Goal: Information Seeking & Learning: Learn about a topic

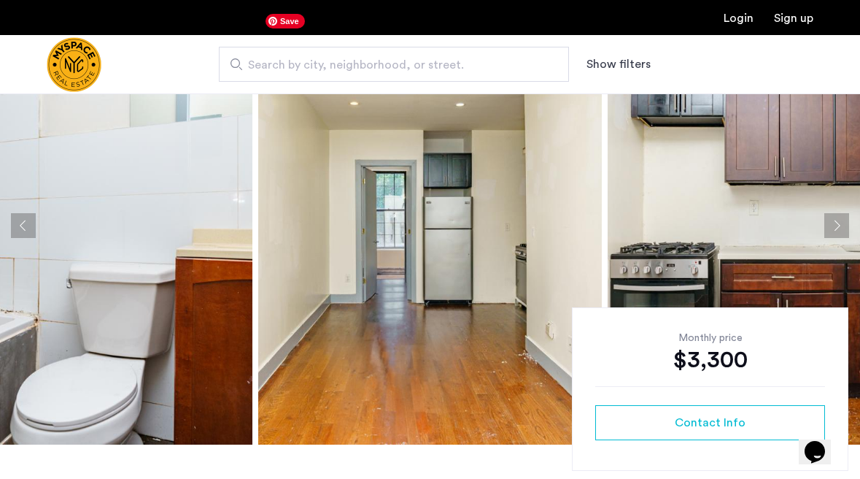
scroll to position [92, 0]
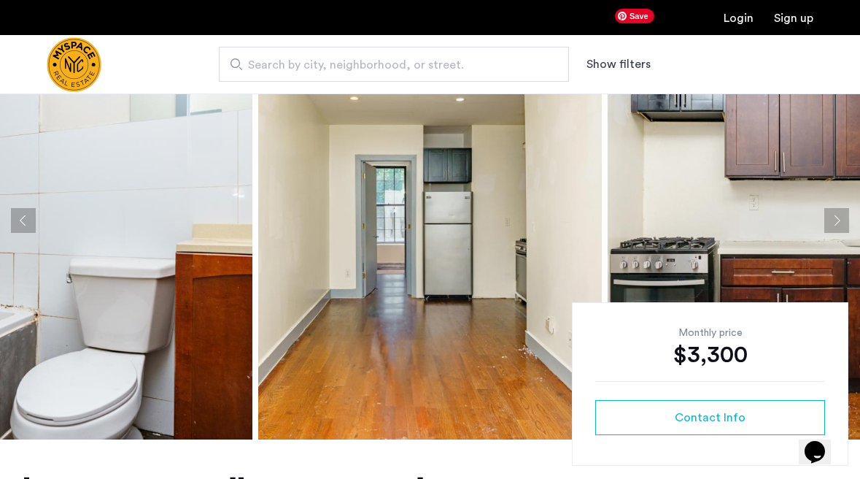
click at [839, 209] on button "Next apartment" at bounding box center [837, 220] width 25 height 25
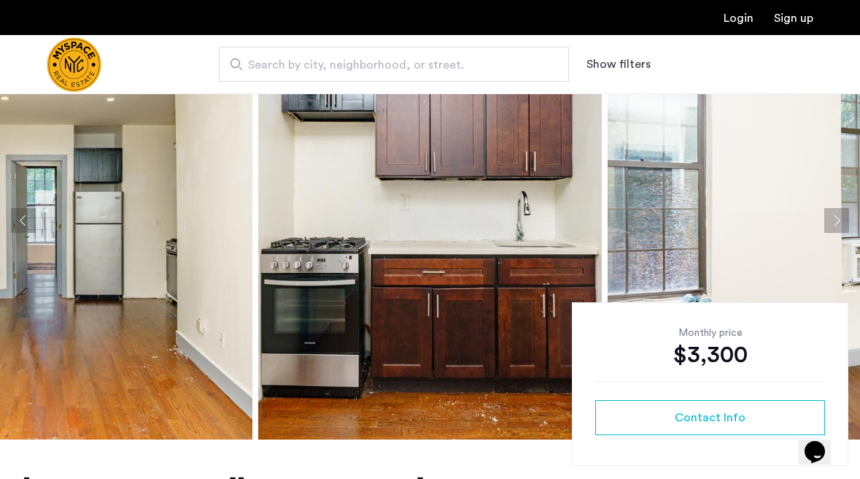
click at [839, 210] on button "Next apartment" at bounding box center [837, 220] width 25 height 25
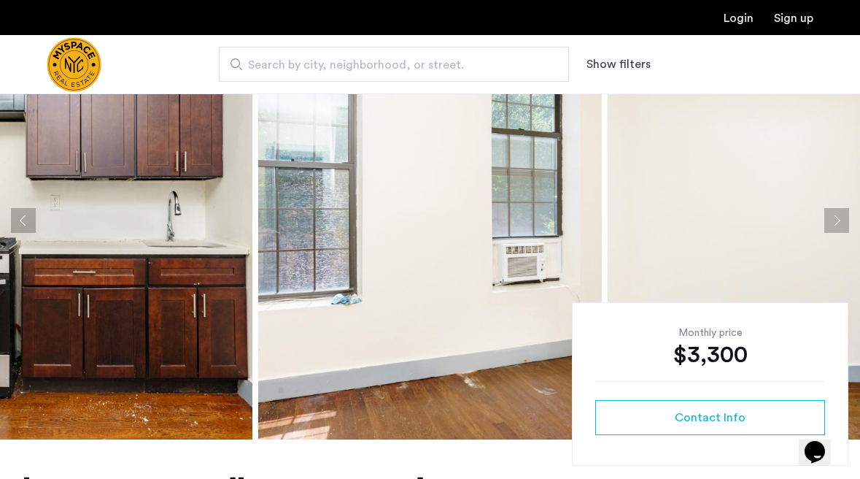
click at [839, 210] on button "Next apartment" at bounding box center [837, 220] width 25 height 25
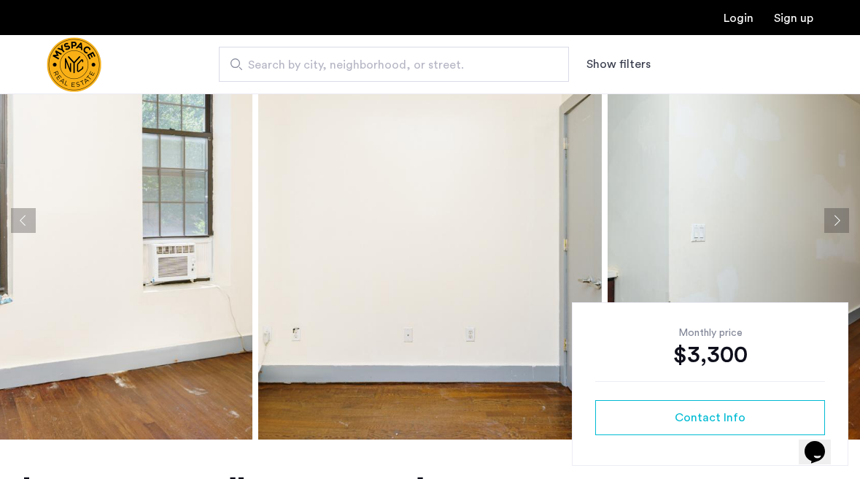
click at [839, 210] on button "Next apartment" at bounding box center [837, 220] width 25 height 25
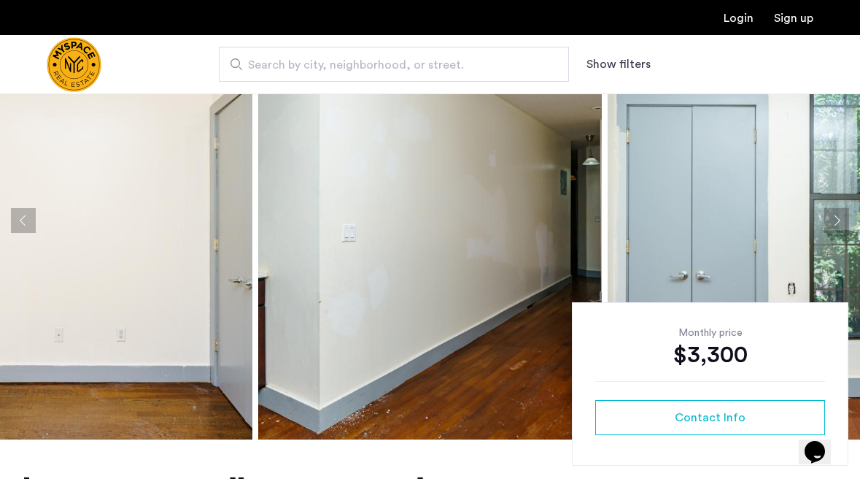
click at [839, 210] on button "Next apartment" at bounding box center [837, 220] width 25 height 25
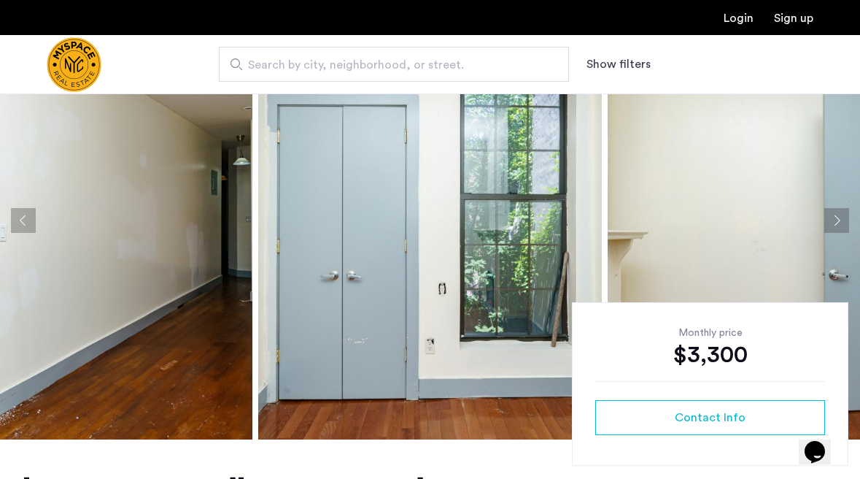
click at [839, 210] on button "Next apartment" at bounding box center [837, 220] width 25 height 25
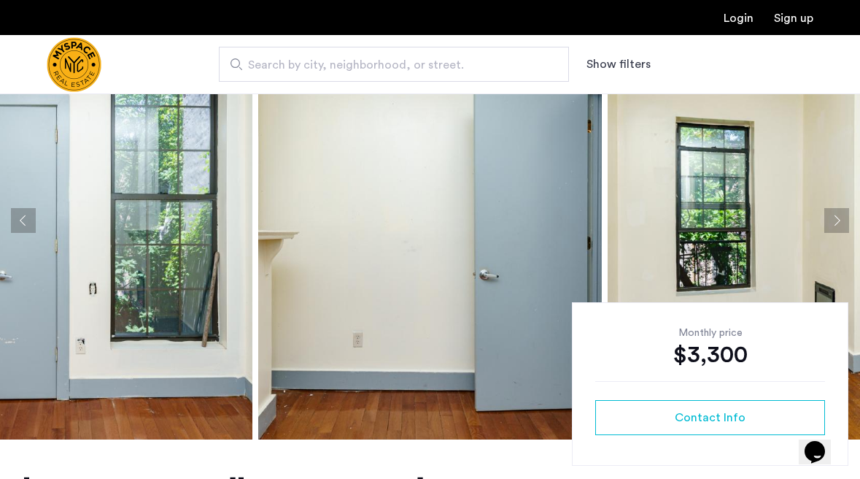
click at [839, 210] on button "Next apartment" at bounding box center [837, 220] width 25 height 25
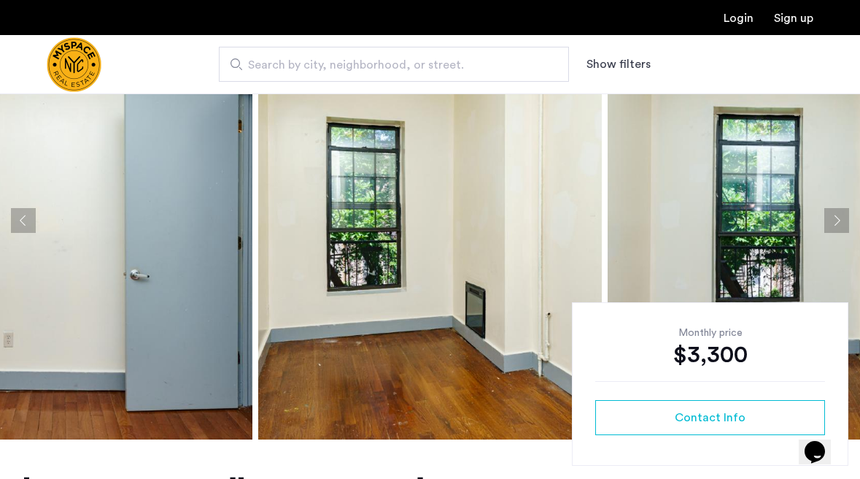
click at [839, 210] on button "Next apartment" at bounding box center [837, 220] width 25 height 25
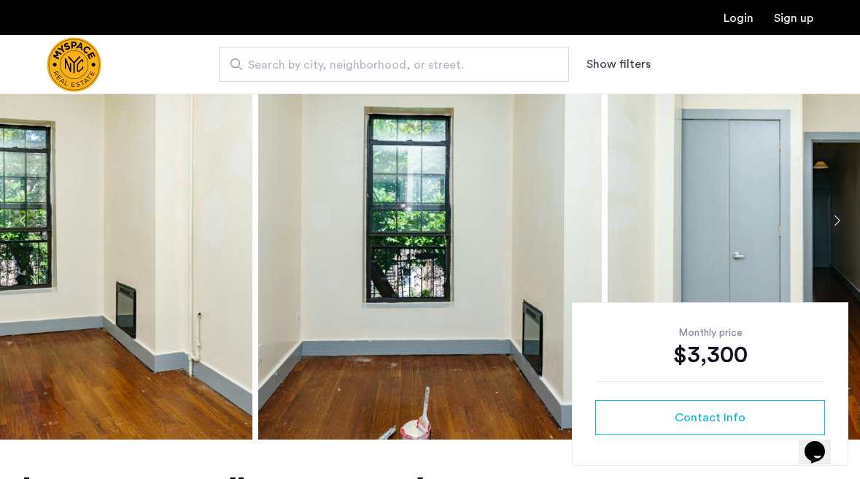
click at [839, 210] on button "Next apartment" at bounding box center [837, 220] width 25 height 25
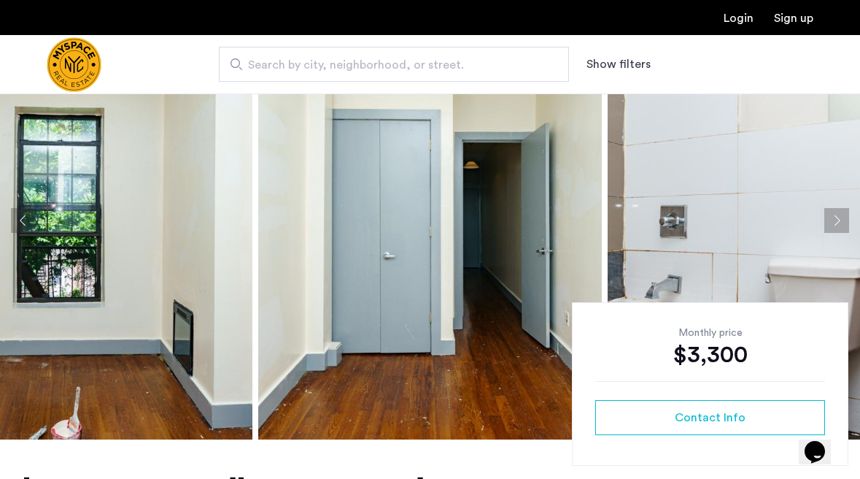
click at [839, 210] on button "Next apartment" at bounding box center [837, 220] width 25 height 25
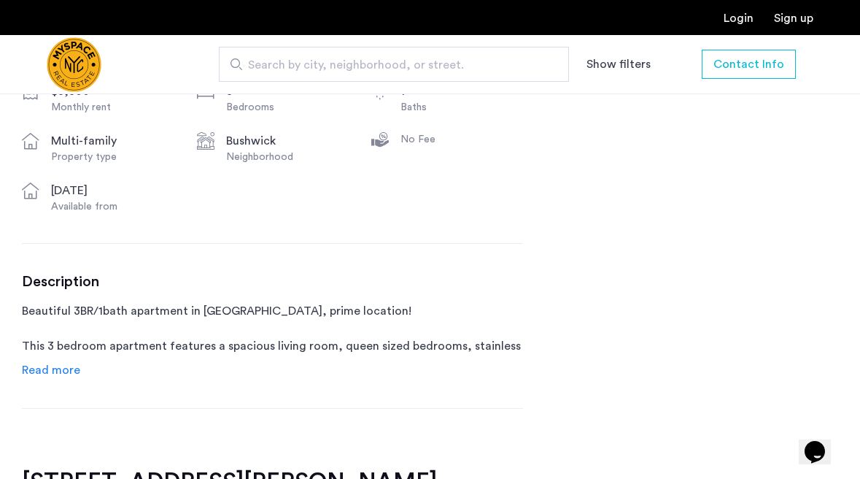
scroll to position [572, 0]
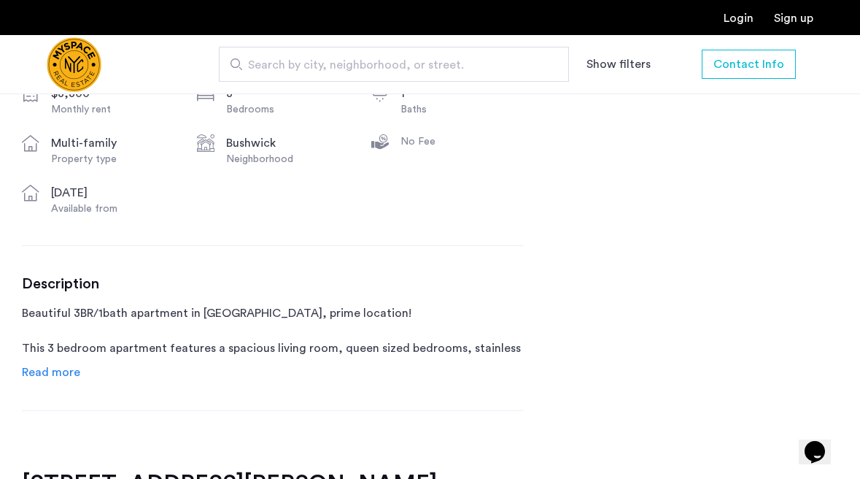
click at [69, 377] on span "Read more" at bounding box center [51, 372] width 58 height 12
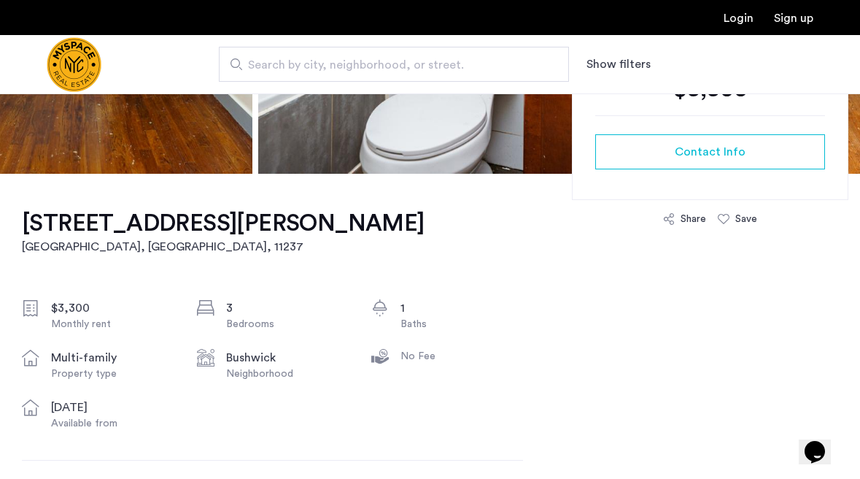
scroll to position [0, 0]
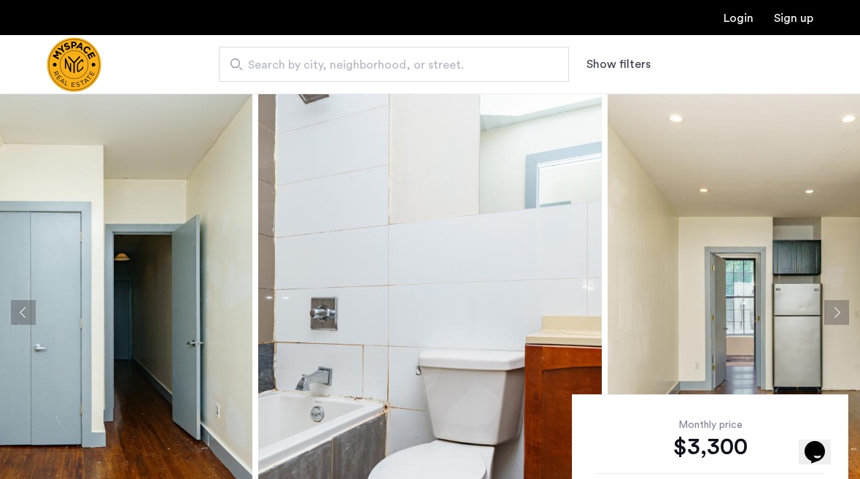
click at [836, 314] on button "Next apartment" at bounding box center [837, 312] width 25 height 25
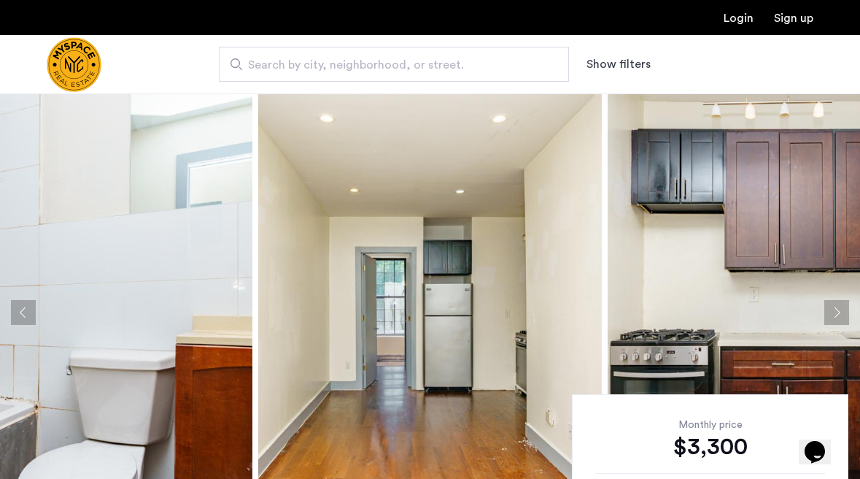
click at [836, 311] on button "Next apartment" at bounding box center [837, 312] width 25 height 25
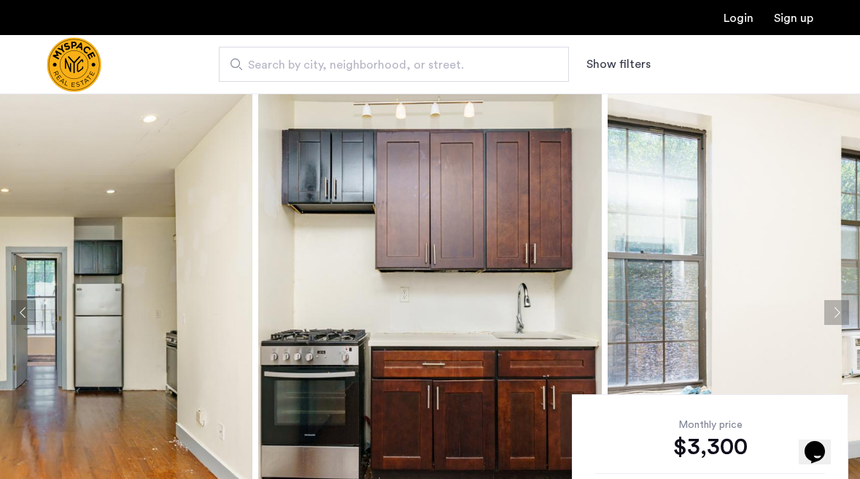
click at [836, 311] on button "Next apartment" at bounding box center [837, 312] width 25 height 25
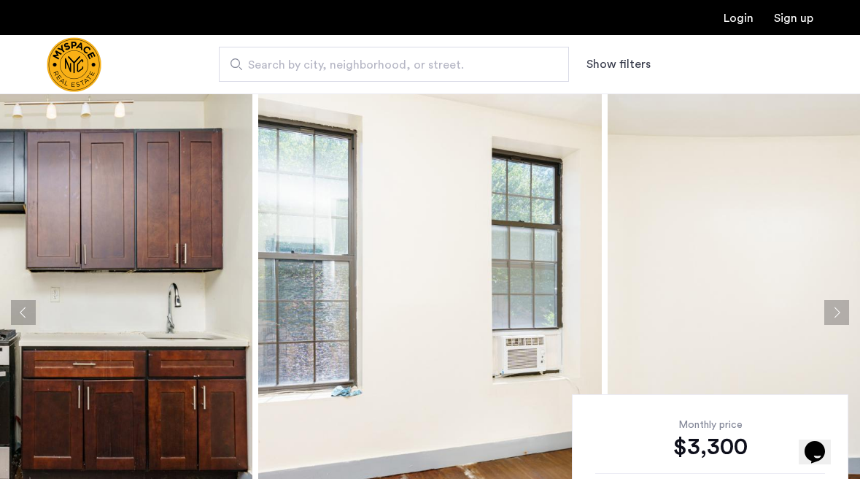
click at [836, 311] on button "Next apartment" at bounding box center [837, 312] width 25 height 25
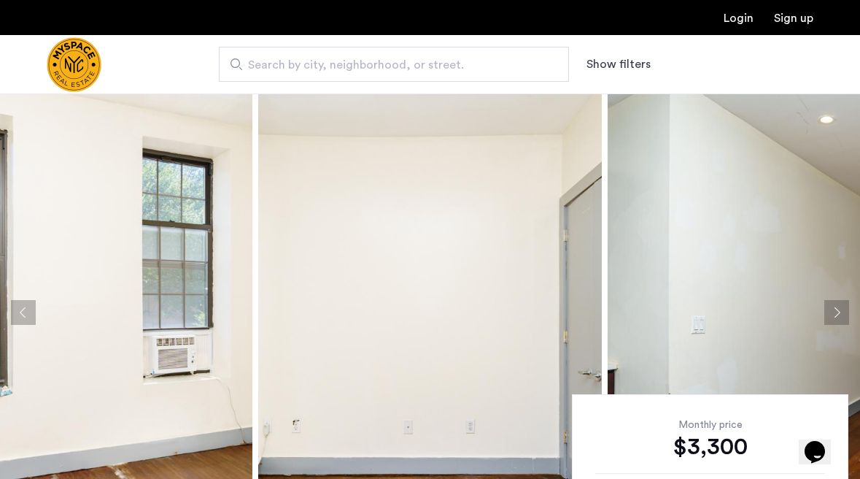
click at [836, 311] on button "Next apartment" at bounding box center [837, 312] width 25 height 25
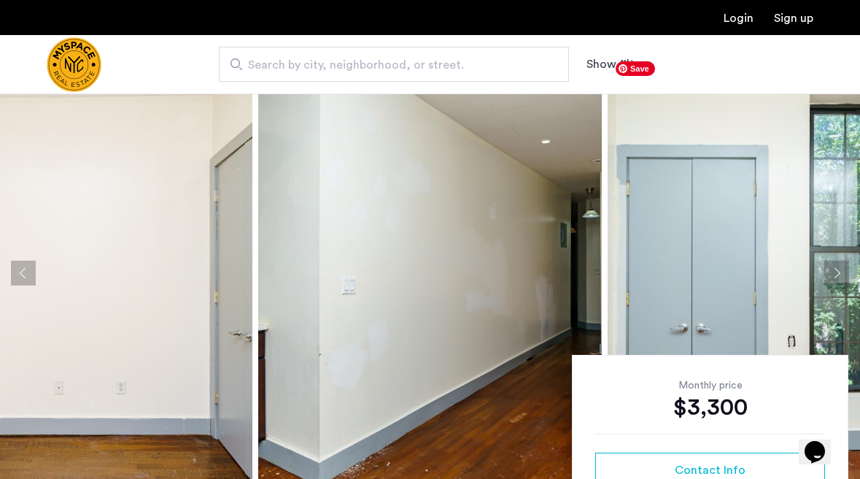
scroll to position [50, 0]
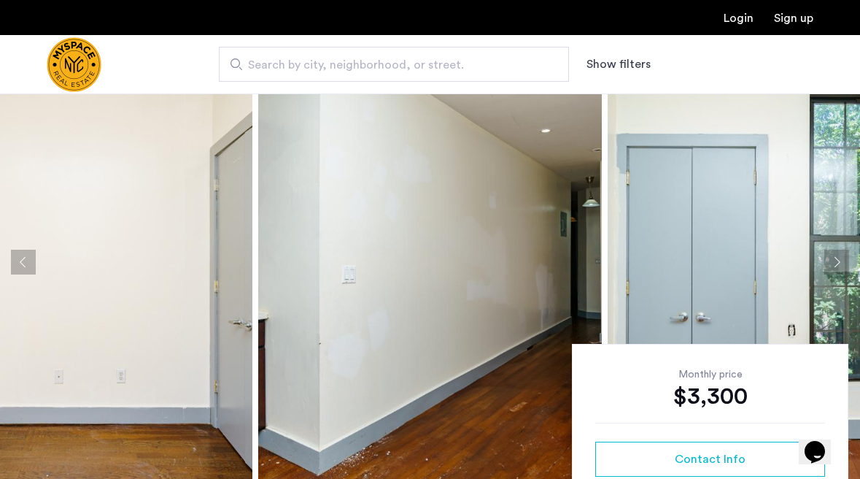
click at [838, 263] on button "Next apartment" at bounding box center [837, 262] width 25 height 25
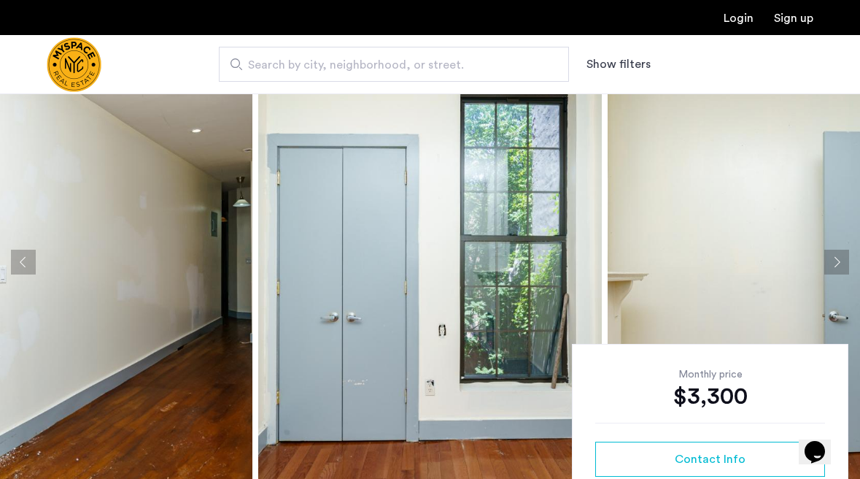
click at [838, 263] on button "Next apartment" at bounding box center [837, 262] width 25 height 25
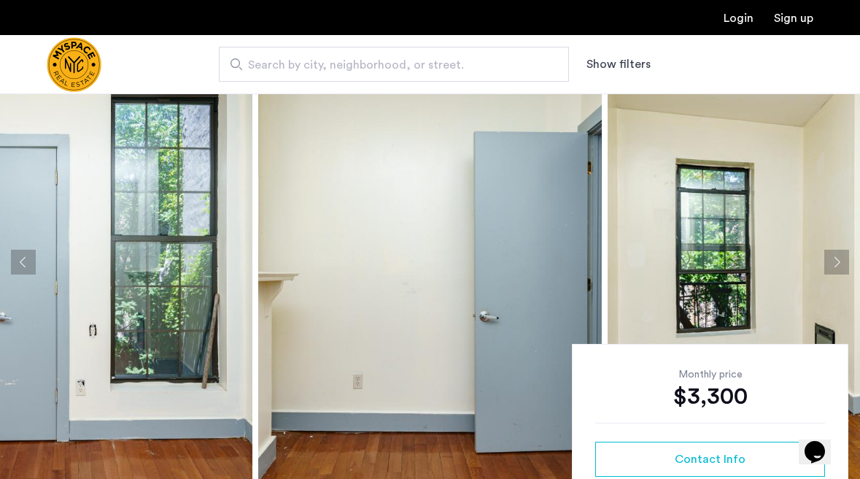
click at [838, 263] on button "Next apartment" at bounding box center [837, 262] width 25 height 25
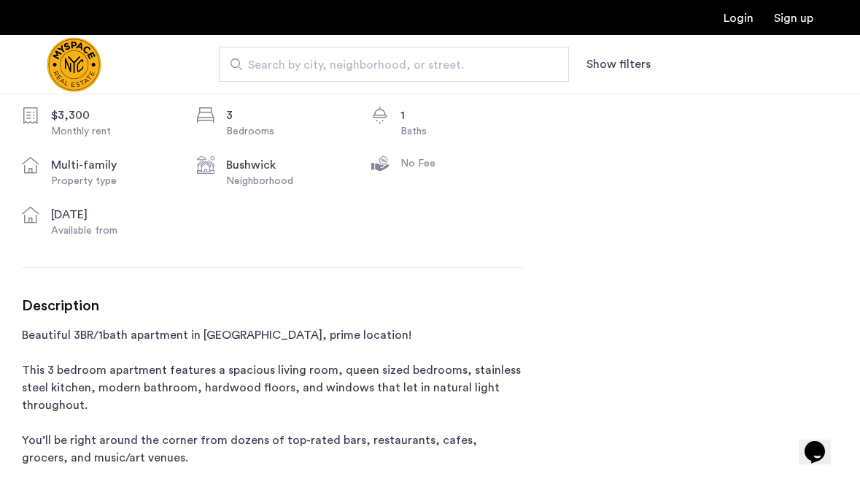
scroll to position [0, 0]
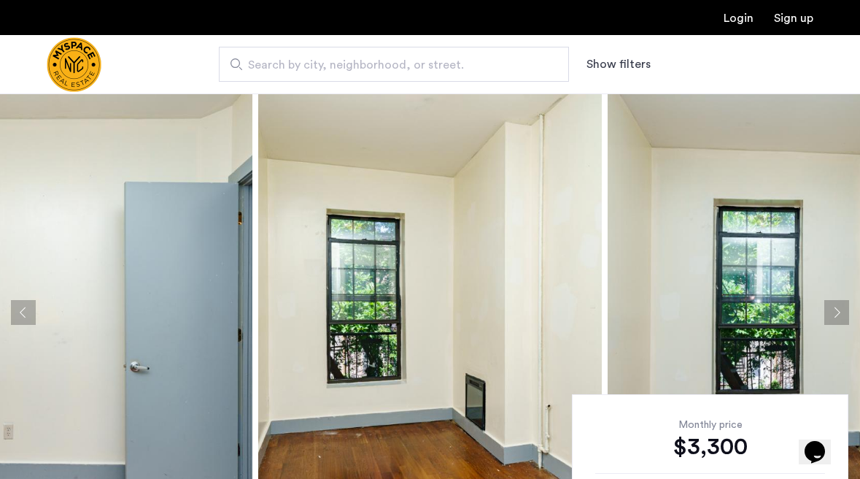
click at [836, 309] on button "Next apartment" at bounding box center [837, 312] width 25 height 25
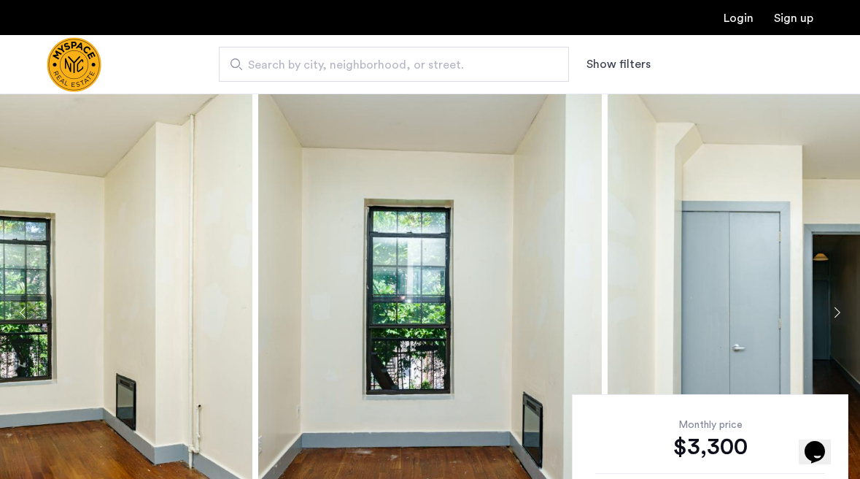
click at [836, 309] on button "Next apartment" at bounding box center [837, 312] width 25 height 25
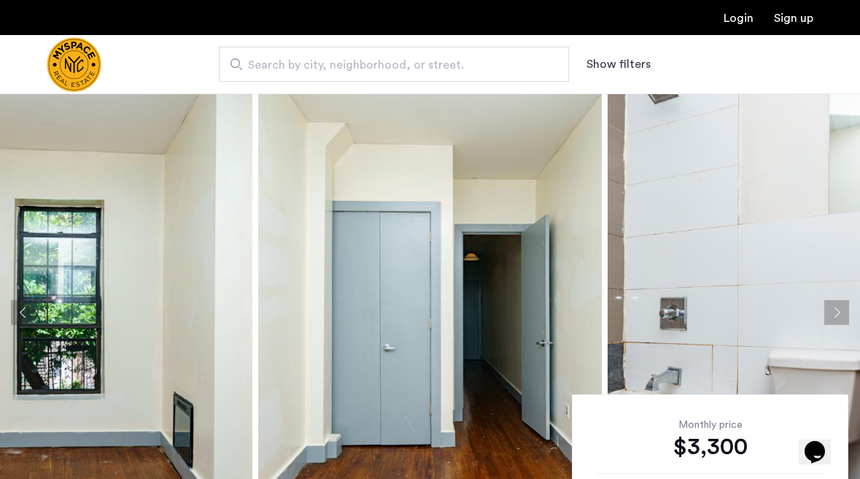
click at [836, 309] on button "Next apartment" at bounding box center [837, 312] width 25 height 25
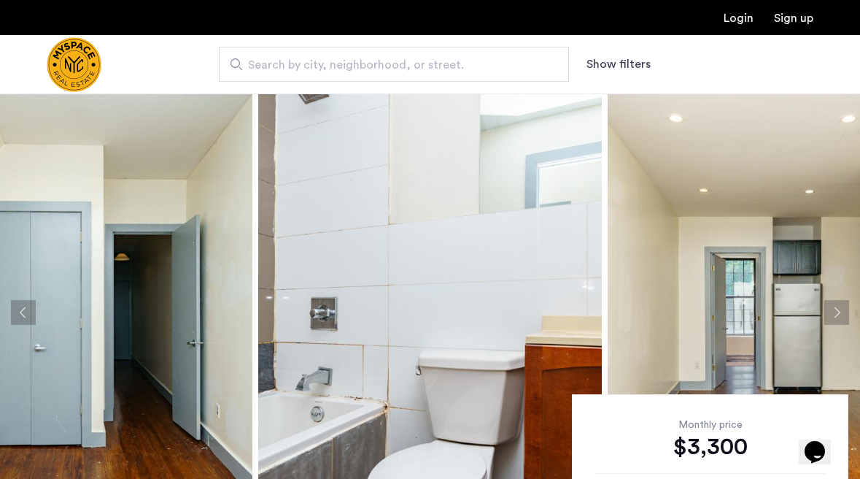
click at [836, 309] on button "Next apartment" at bounding box center [837, 312] width 25 height 25
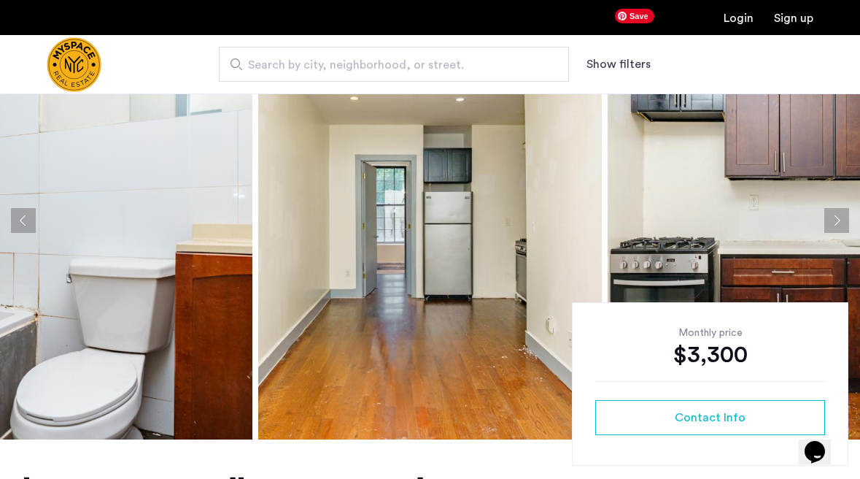
scroll to position [121, 0]
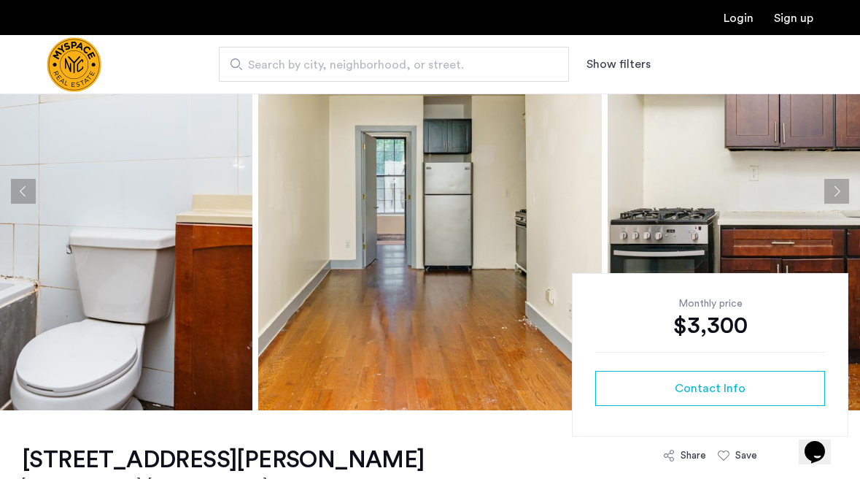
click at [836, 177] on img at bounding box center [780, 191] width 344 height 438
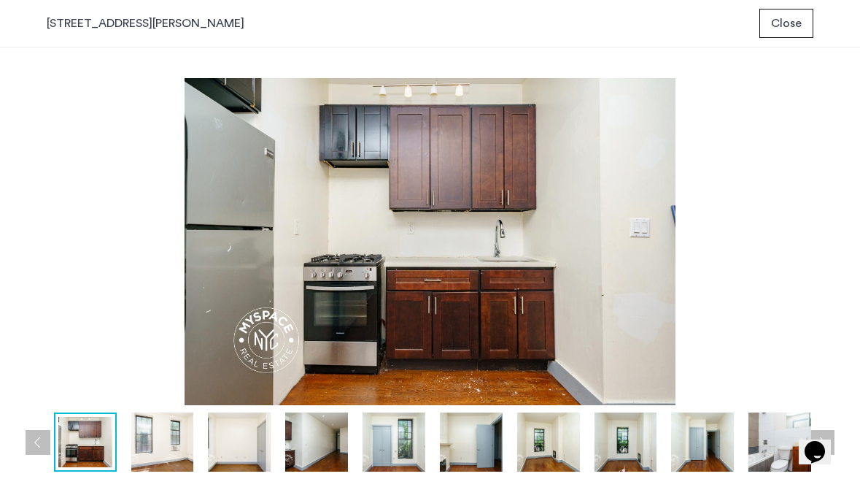
scroll to position [0, 0]
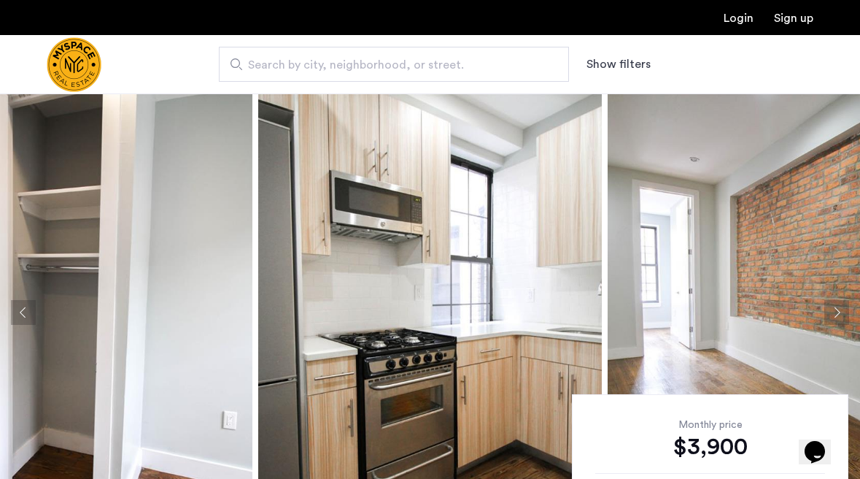
click at [831, 309] on button "Next apartment" at bounding box center [837, 312] width 25 height 25
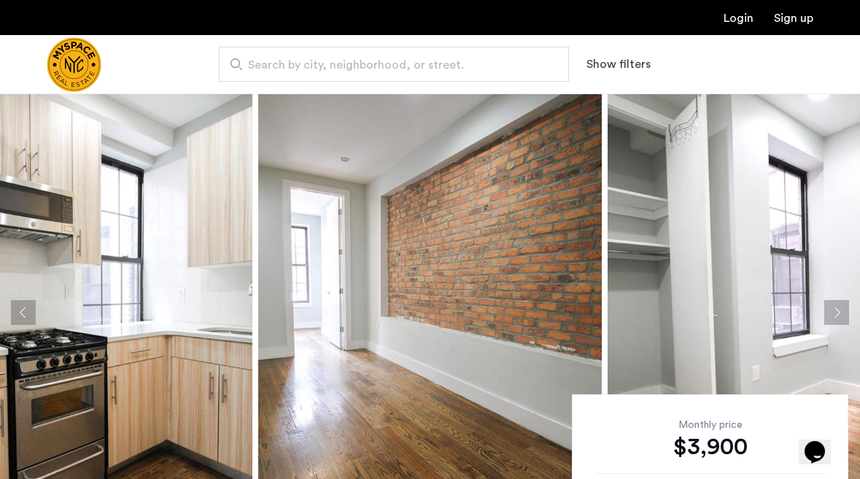
click at [831, 310] on button "Next apartment" at bounding box center [837, 312] width 25 height 25
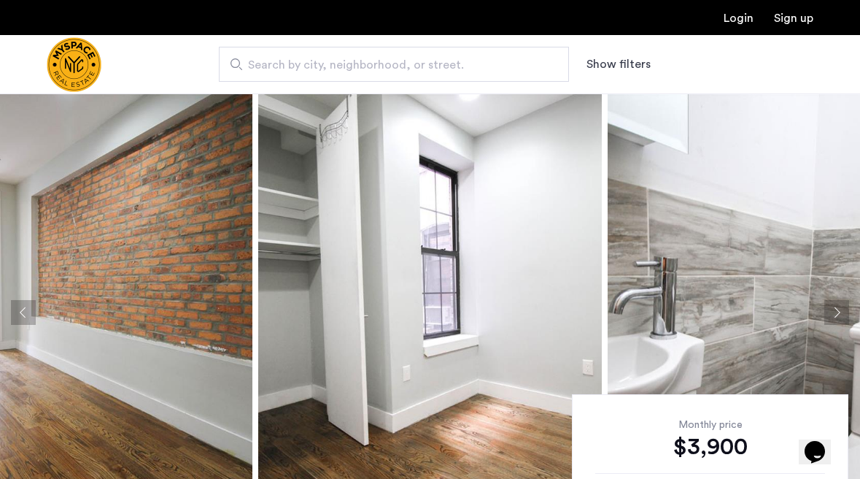
click at [831, 311] on button "Next apartment" at bounding box center [837, 312] width 25 height 25
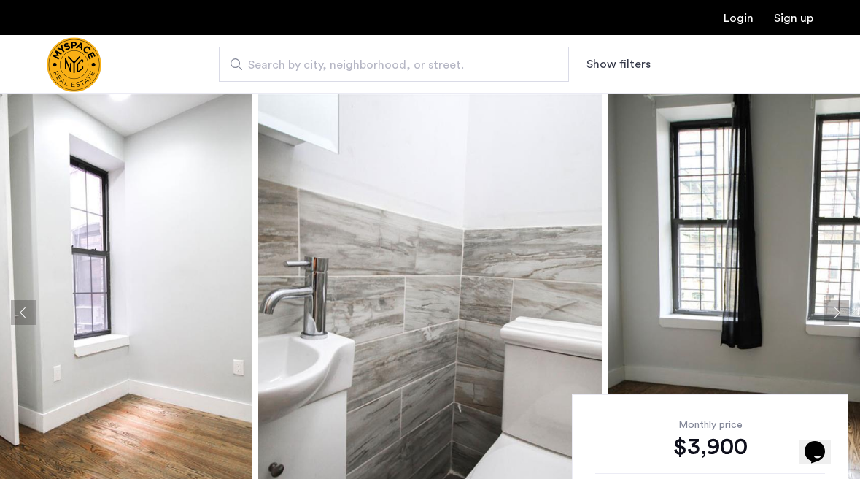
click at [831, 311] on button "Next apartment" at bounding box center [837, 312] width 25 height 25
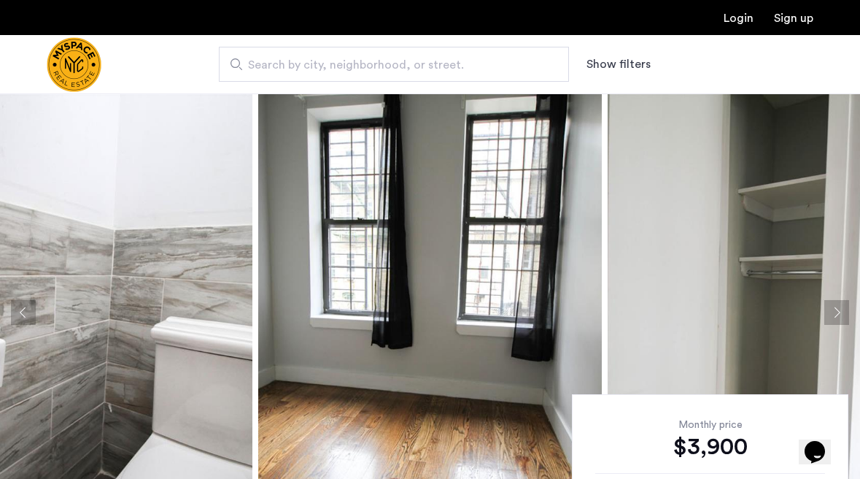
click at [831, 311] on button "Next apartment" at bounding box center [837, 312] width 25 height 25
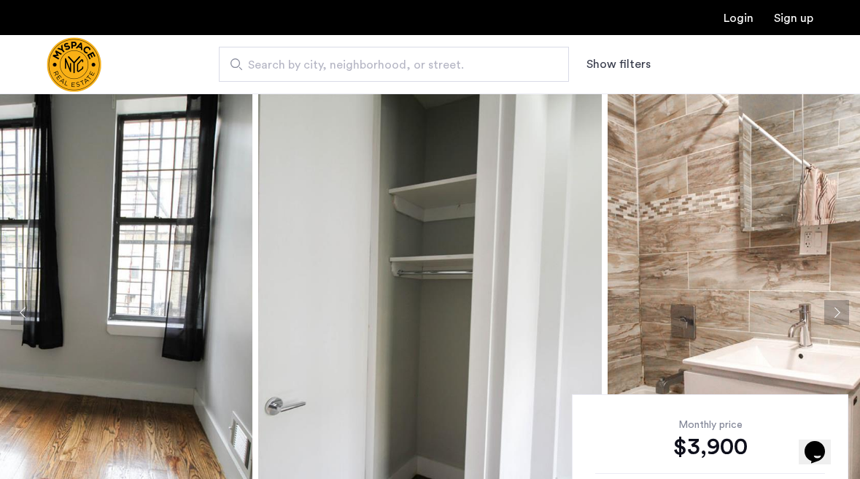
click at [831, 311] on button "Next apartment" at bounding box center [837, 312] width 25 height 25
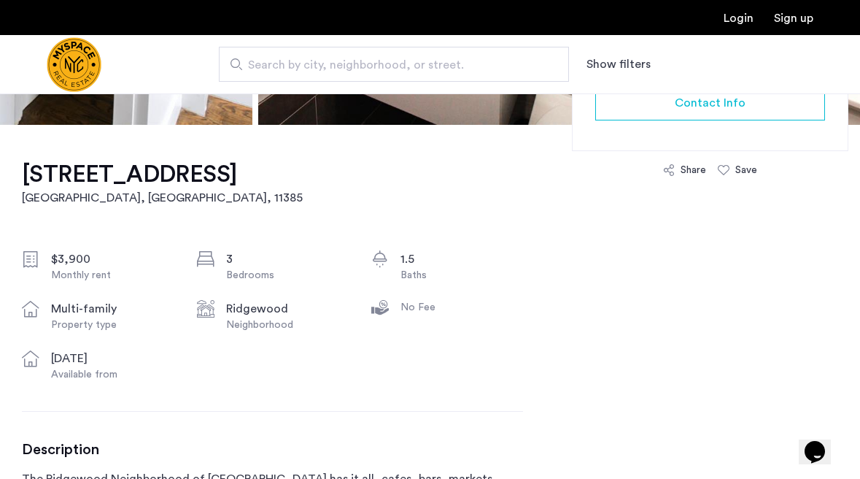
scroll to position [606, 0]
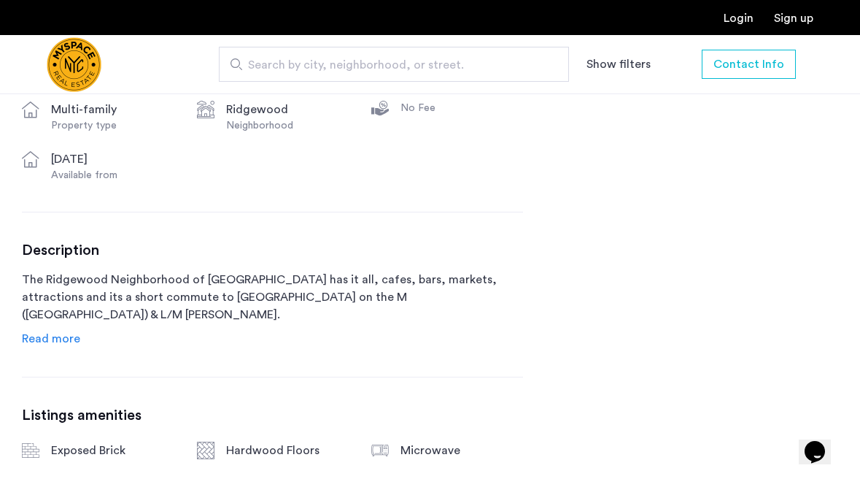
click at [88, 336] on div "Description The Ridgewood Neighborhood of Brooklyn has it all, cafes, bars, mar…" at bounding box center [272, 295] width 501 height 106
click at [81, 324] on div "Description The Ridgewood Neighborhood of Brooklyn has it all, cafes, bars, mar…" at bounding box center [272, 295] width 501 height 106
click at [58, 339] on span "Read more" at bounding box center [51, 339] width 58 height 12
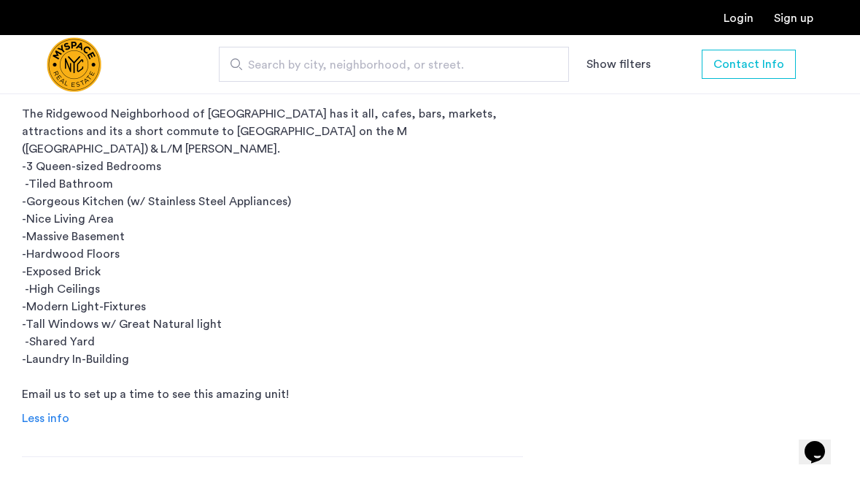
scroll to position [0, 0]
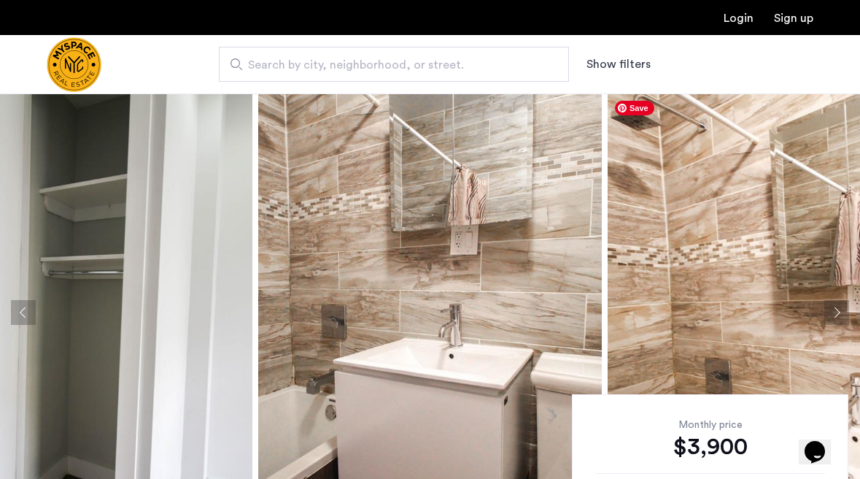
click at [836, 315] on button "Next apartment" at bounding box center [837, 312] width 25 height 25
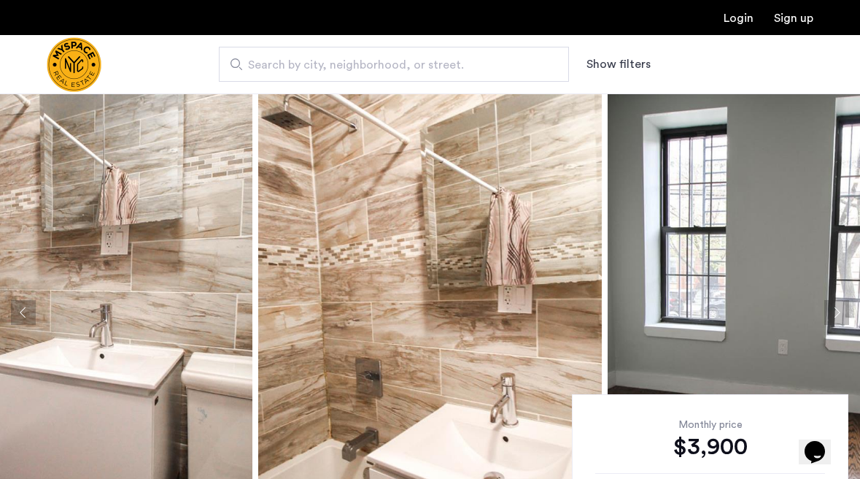
click at [836, 315] on button "Next apartment" at bounding box center [837, 312] width 25 height 25
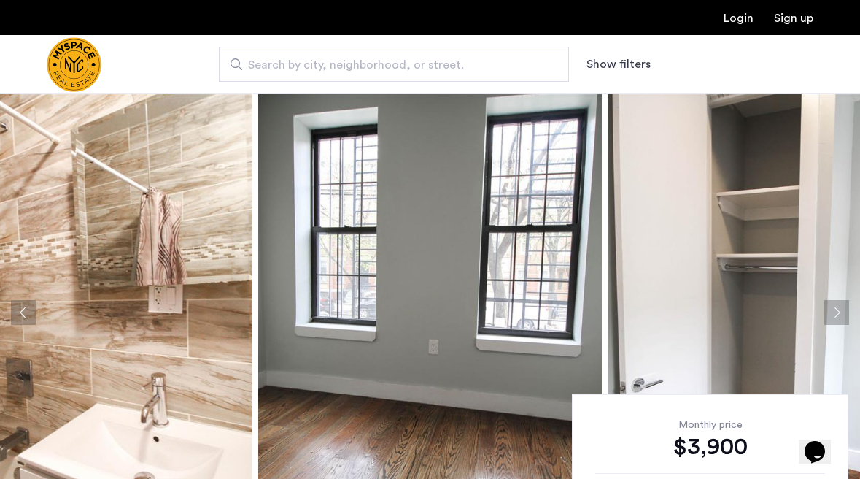
click at [836, 315] on button "Next apartment" at bounding box center [837, 312] width 25 height 25
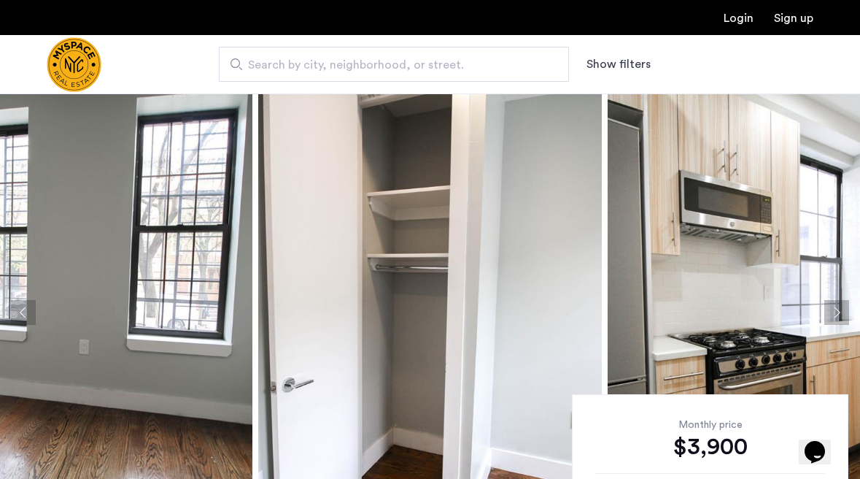
click at [836, 315] on button "Next apartment" at bounding box center [837, 312] width 25 height 25
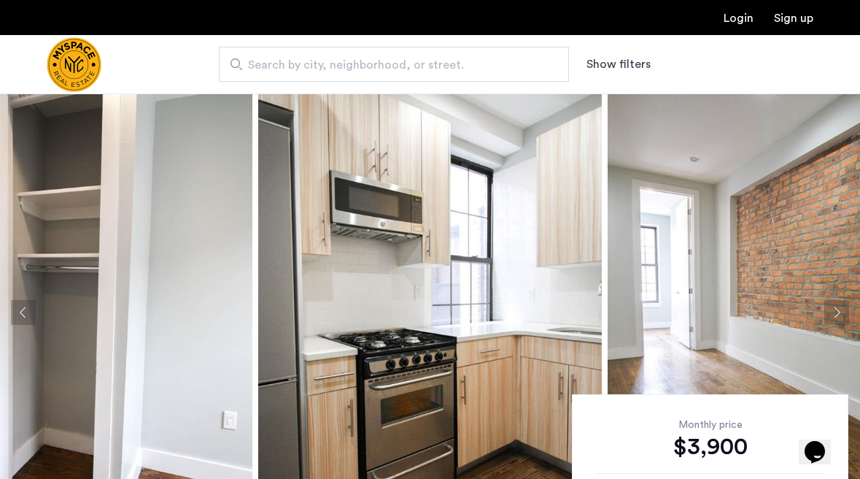
click at [836, 315] on button "Next apartment" at bounding box center [837, 312] width 25 height 25
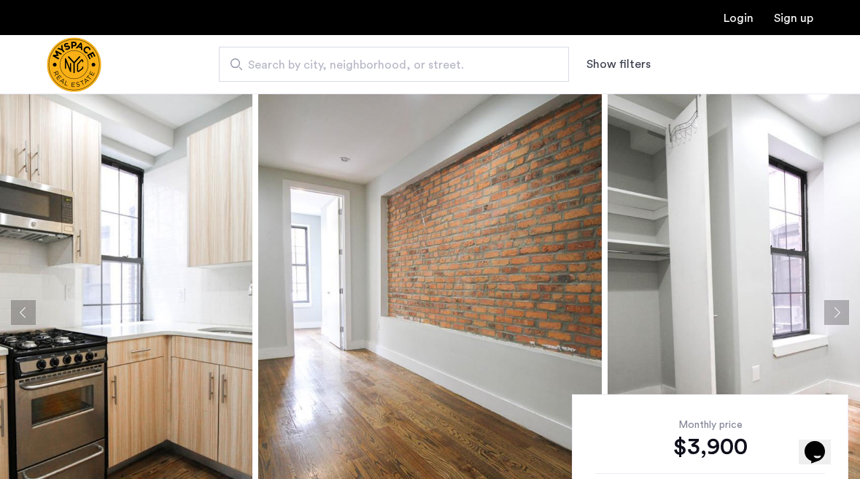
click at [836, 316] on button "Next apartment" at bounding box center [837, 312] width 25 height 25
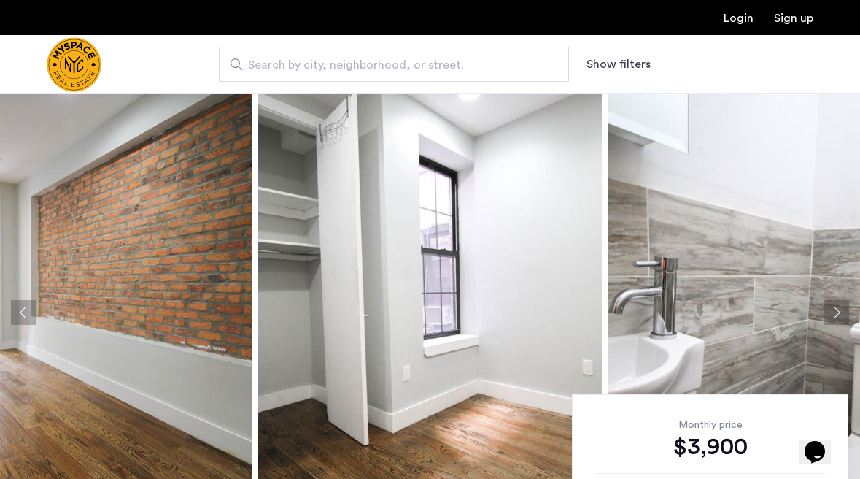
click at [836, 316] on button "Next apartment" at bounding box center [837, 312] width 25 height 25
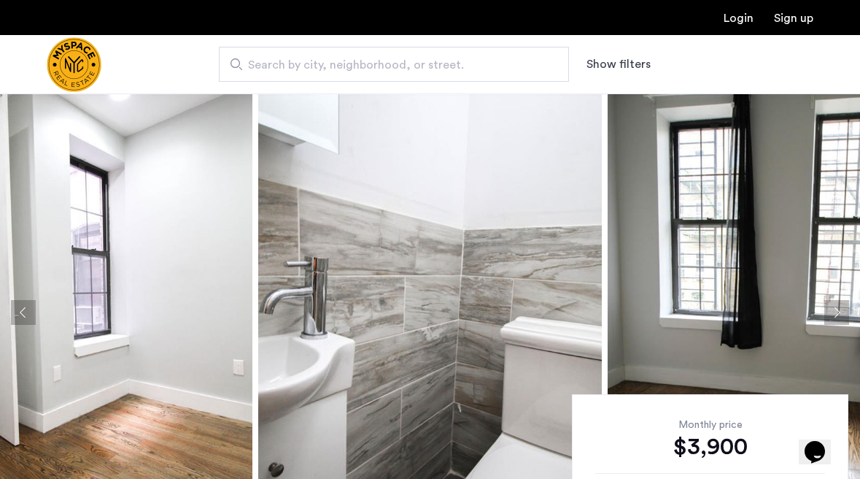
click at [836, 316] on button "Next apartment" at bounding box center [837, 312] width 25 height 25
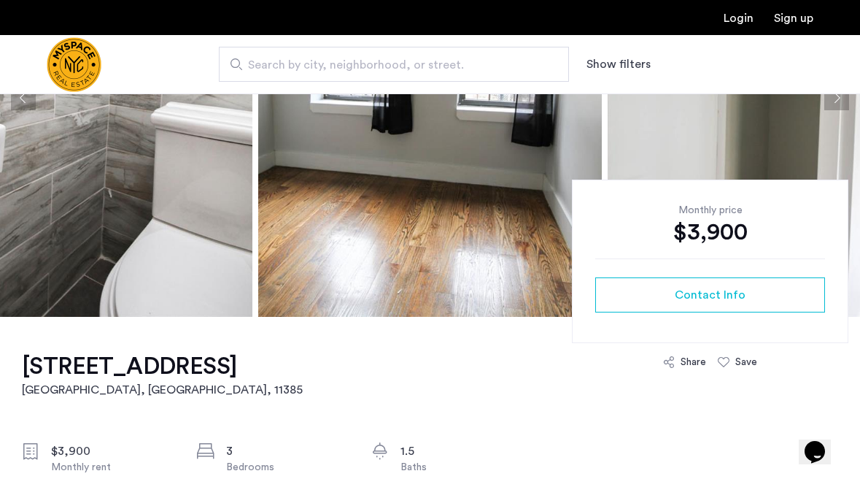
scroll to position [336, 0]
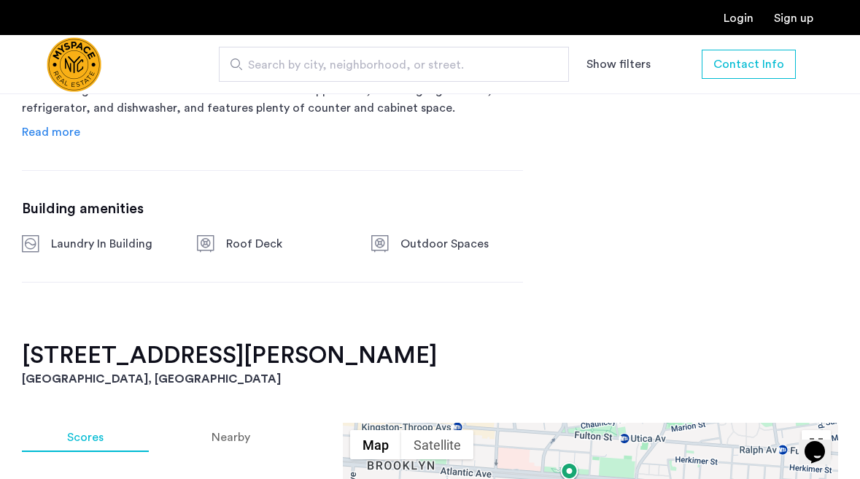
scroll to position [950, 0]
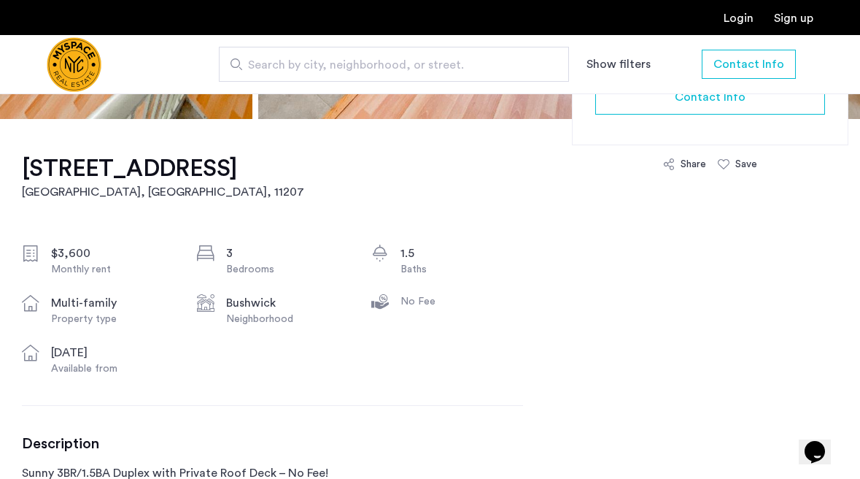
scroll to position [588, 0]
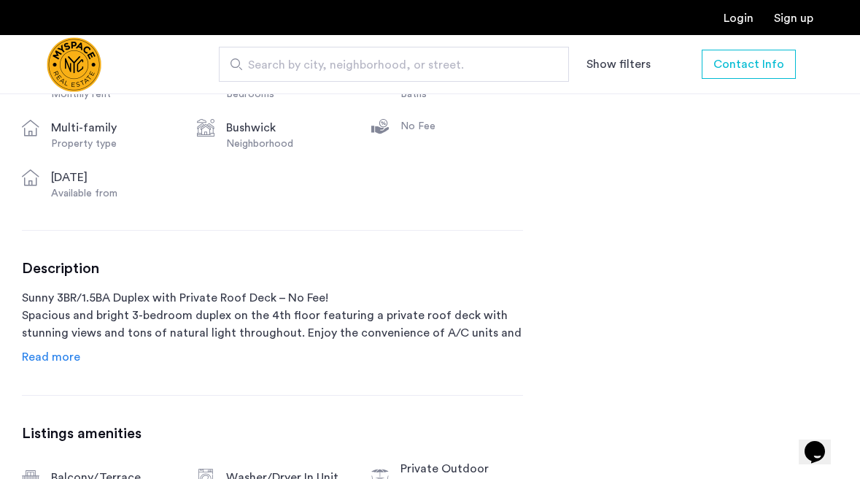
click at [74, 358] on span "Read more" at bounding box center [51, 357] width 58 height 12
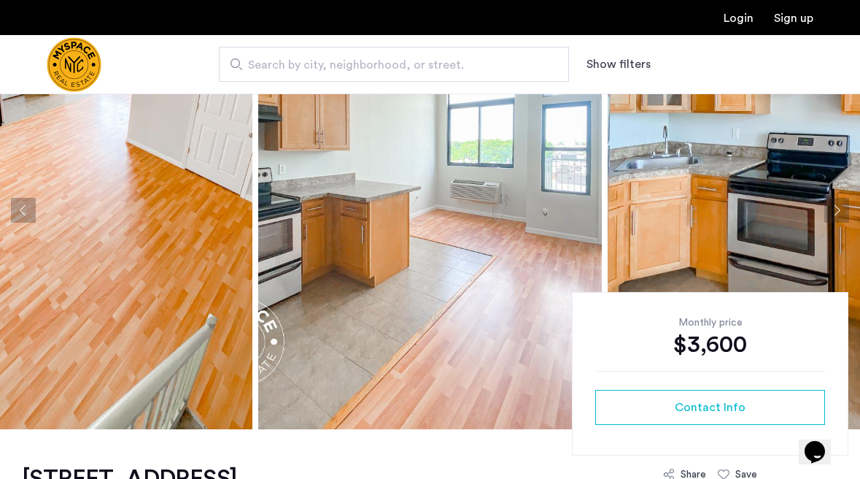
scroll to position [28, 0]
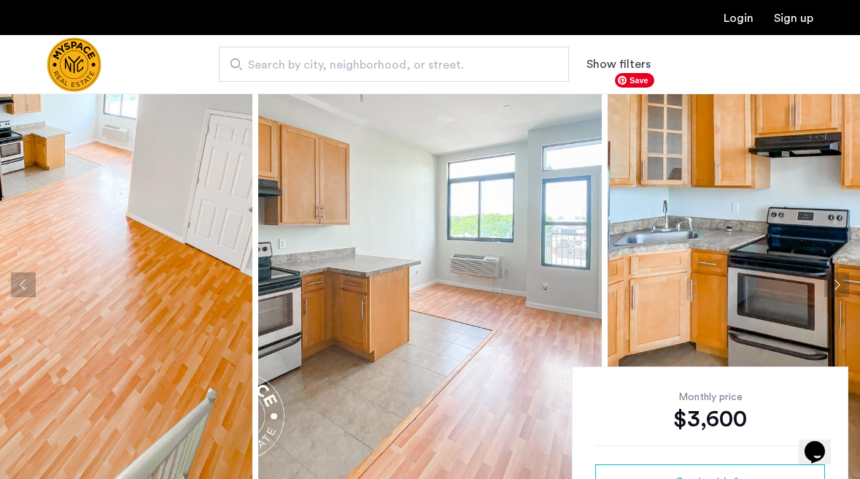
click at [830, 275] on button "Next apartment" at bounding box center [837, 284] width 25 height 25
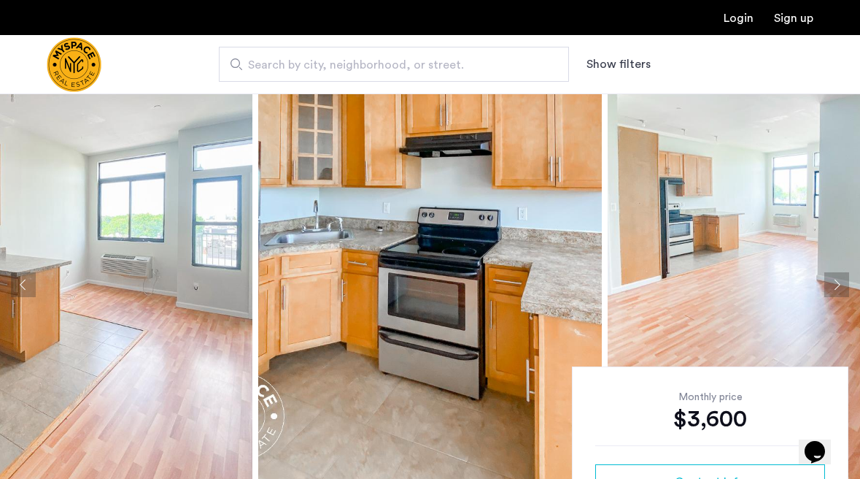
click at [830, 275] on button "Next apartment" at bounding box center [837, 284] width 25 height 25
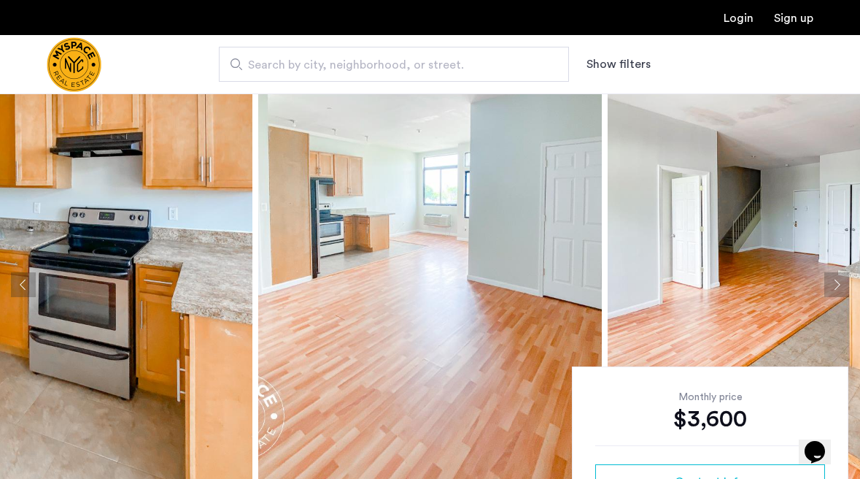
click at [830, 275] on button "Next apartment" at bounding box center [837, 284] width 25 height 25
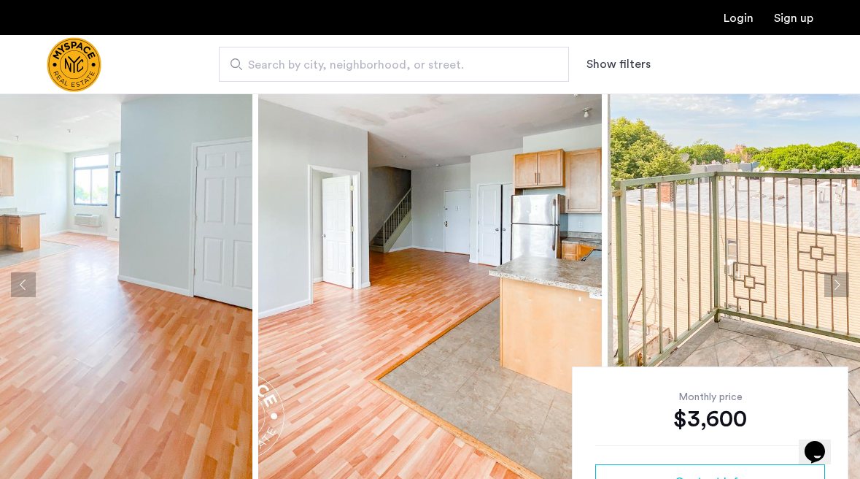
click at [830, 275] on button "Next apartment" at bounding box center [837, 284] width 25 height 25
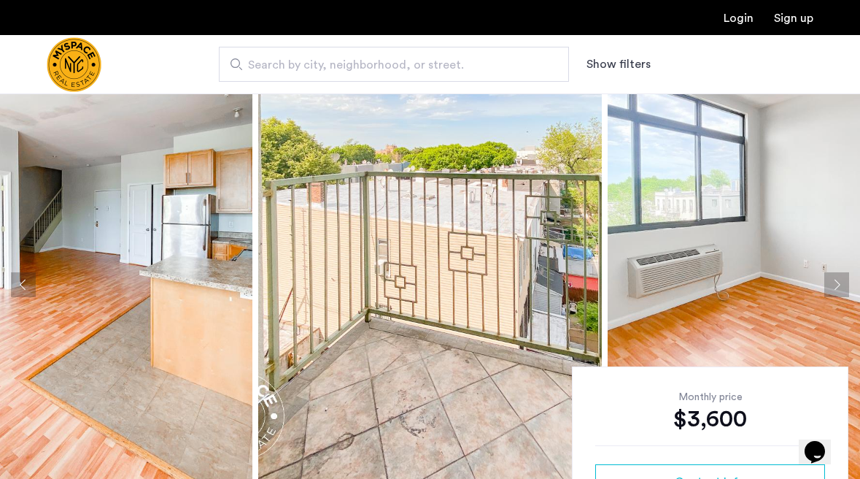
click at [830, 275] on button "Next apartment" at bounding box center [837, 284] width 25 height 25
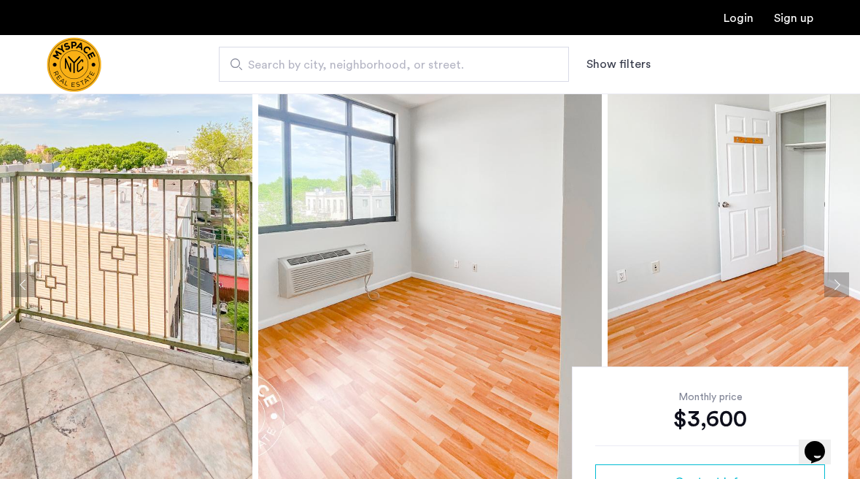
click at [830, 275] on button "Next apartment" at bounding box center [837, 284] width 25 height 25
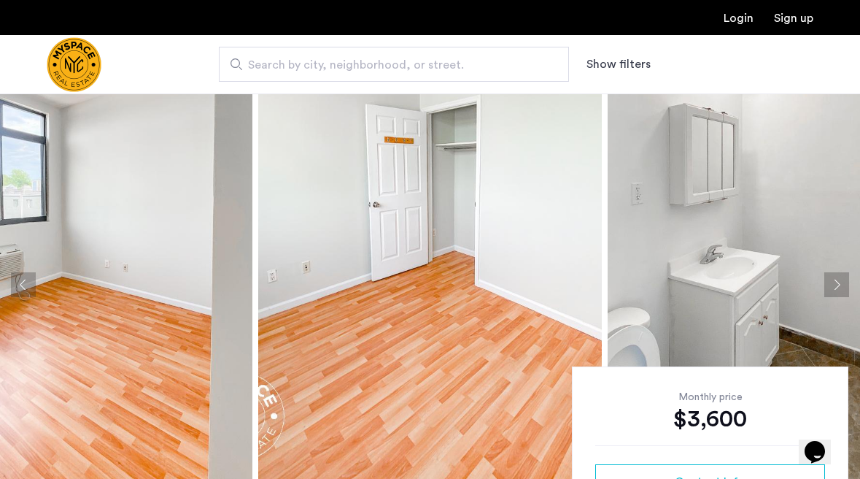
click at [830, 275] on button "Next apartment" at bounding box center [837, 284] width 25 height 25
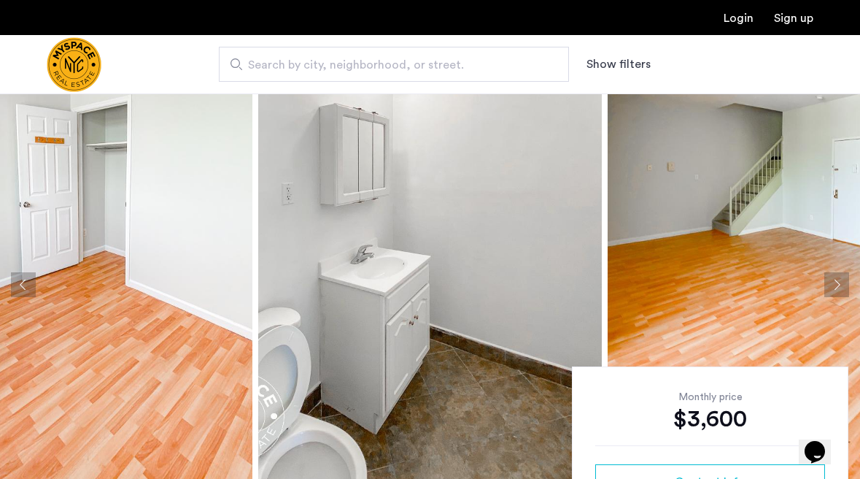
click at [830, 275] on button "Next apartment" at bounding box center [837, 284] width 25 height 25
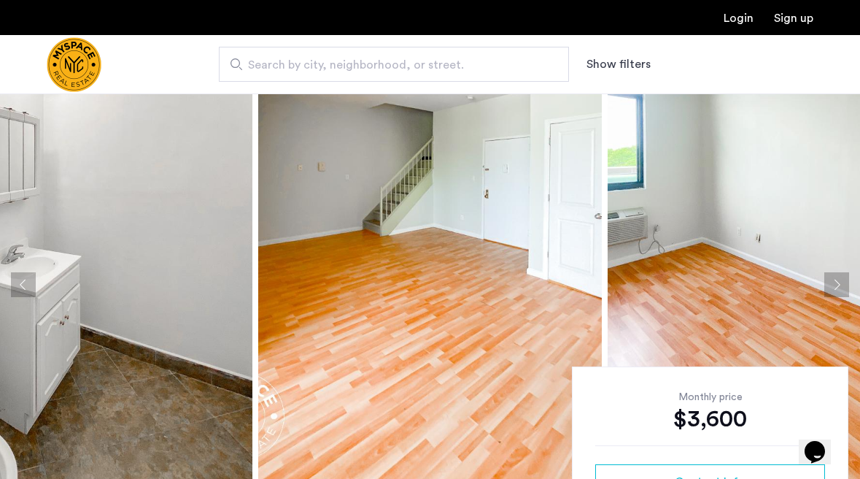
click at [830, 275] on button "Next apartment" at bounding box center [837, 284] width 25 height 25
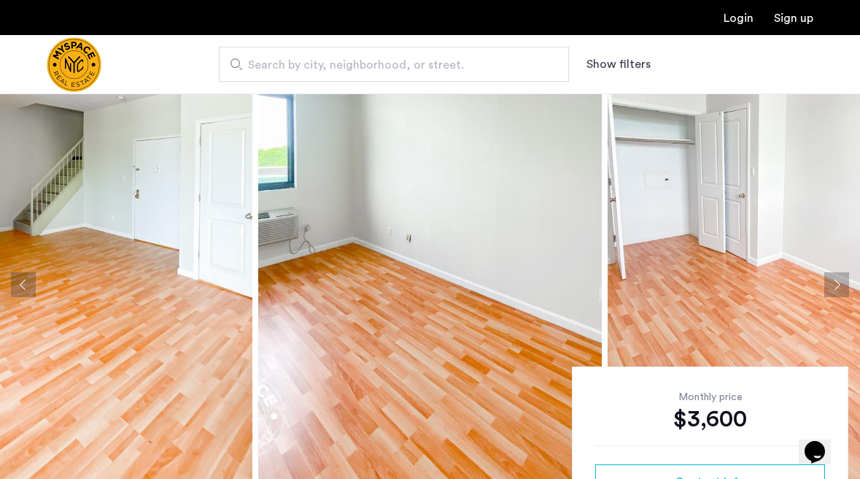
click at [830, 275] on button "Next apartment" at bounding box center [837, 284] width 25 height 25
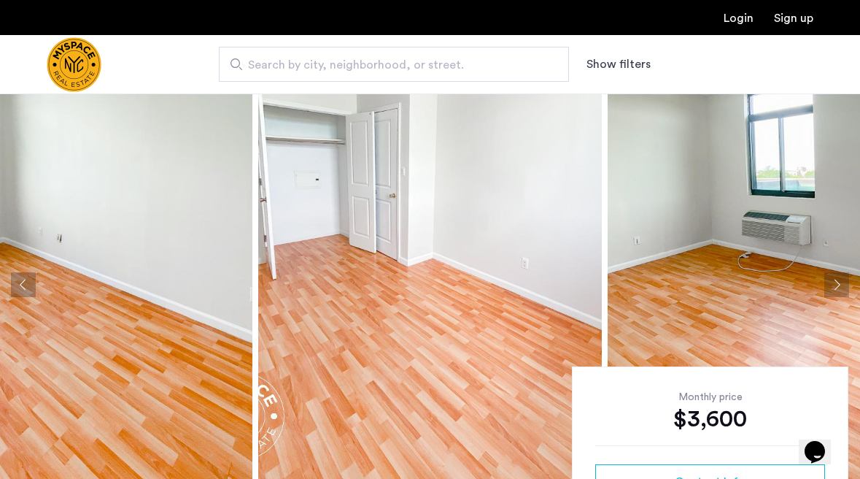
click at [830, 275] on button "Next apartment" at bounding box center [837, 284] width 25 height 25
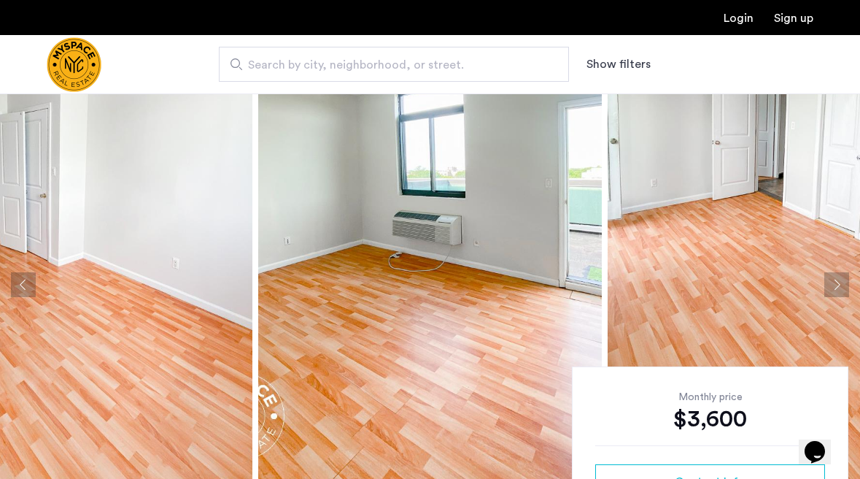
click at [830, 275] on button "Next apartment" at bounding box center [837, 284] width 25 height 25
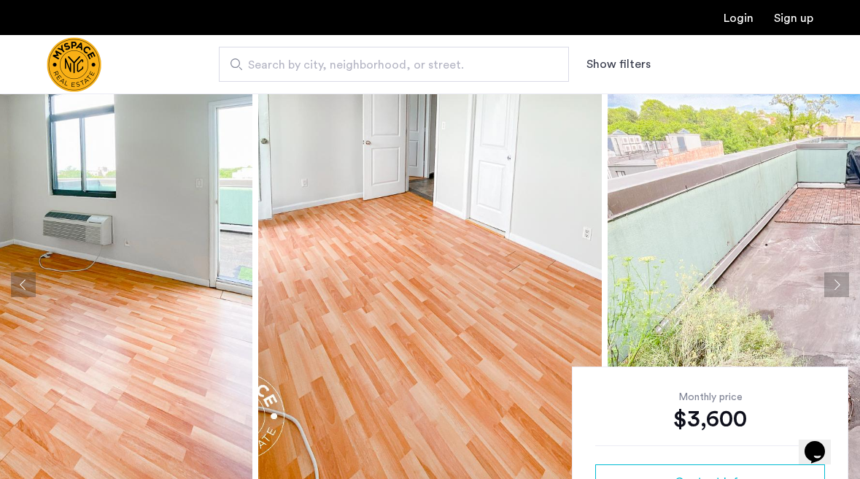
click at [830, 275] on button "Next apartment" at bounding box center [837, 284] width 25 height 25
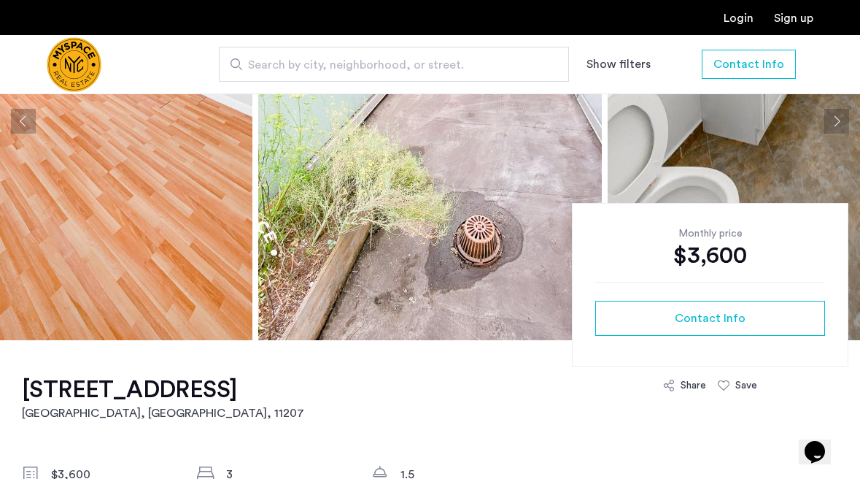
scroll to position [0, 0]
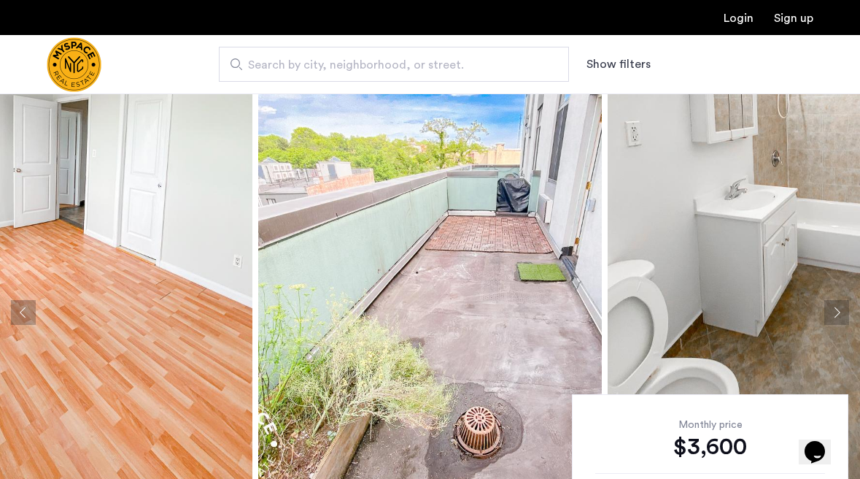
click at [829, 306] on button "Next apartment" at bounding box center [837, 312] width 25 height 25
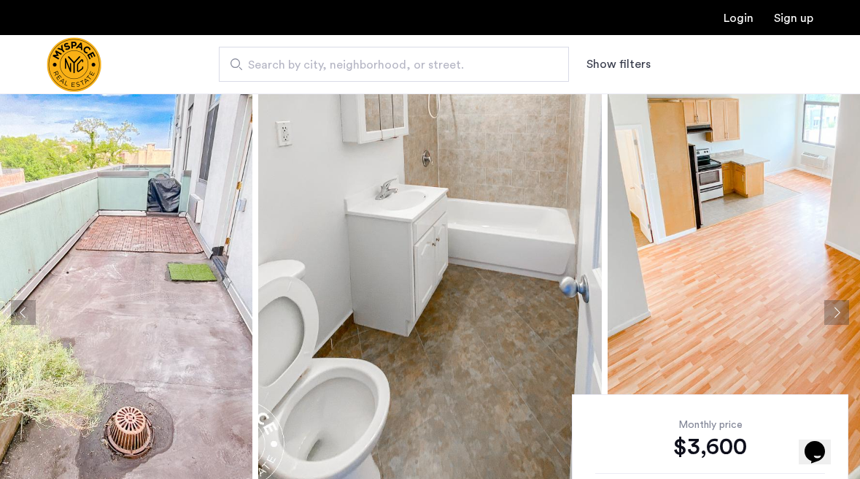
click at [828, 307] on button "Next apartment" at bounding box center [837, 312] width 25 height 25
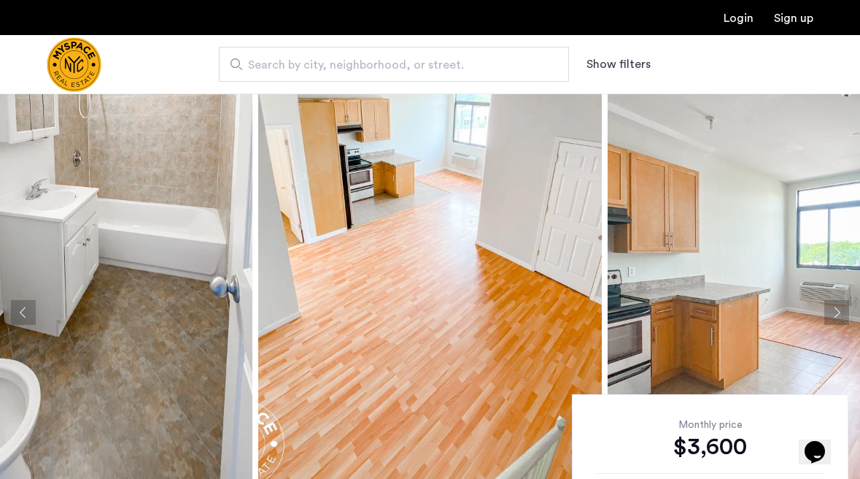
click at [828, 307] on button "Next apartment" at bounding box center [837, 312] width 25 height 25
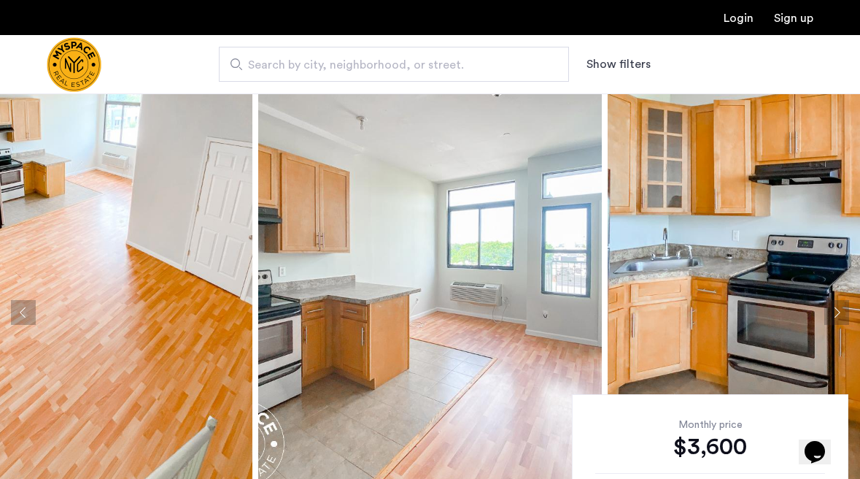
click at [828, 307] on button "Next apartment" at bounding box center [837, 312] width 25 height 25
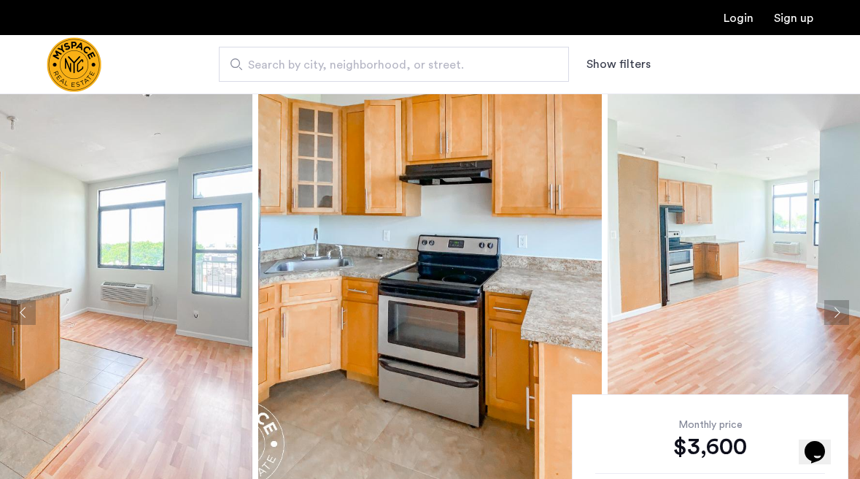
click at [828, 307] on button "Next apartment" at bounding box center [837, 312] width 25 height 25
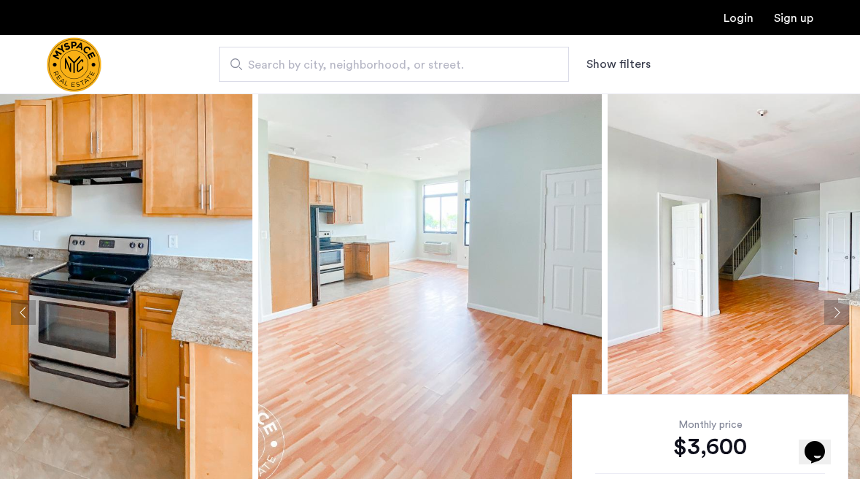
click at [825, 307] on button "Next apartment" at bounding box center [837, 312] width 25 height 25
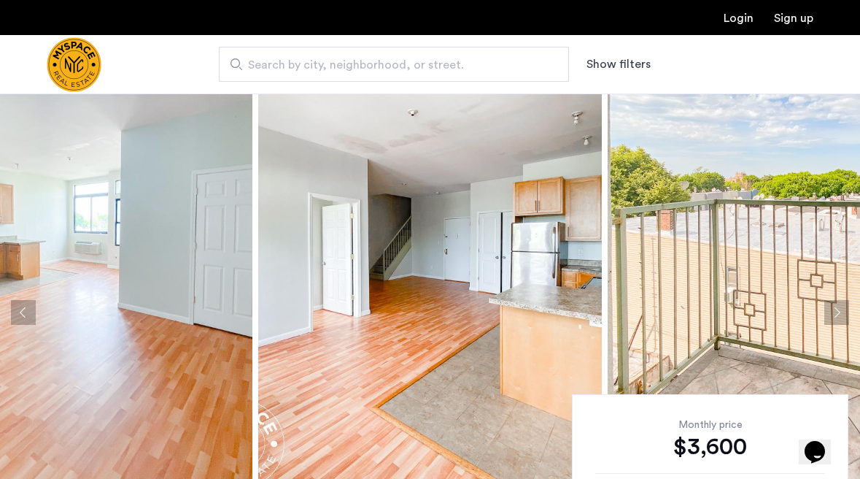
click at [825, 307] on button "Next apartment" at bounding box center [837, 312] width 25 height 25
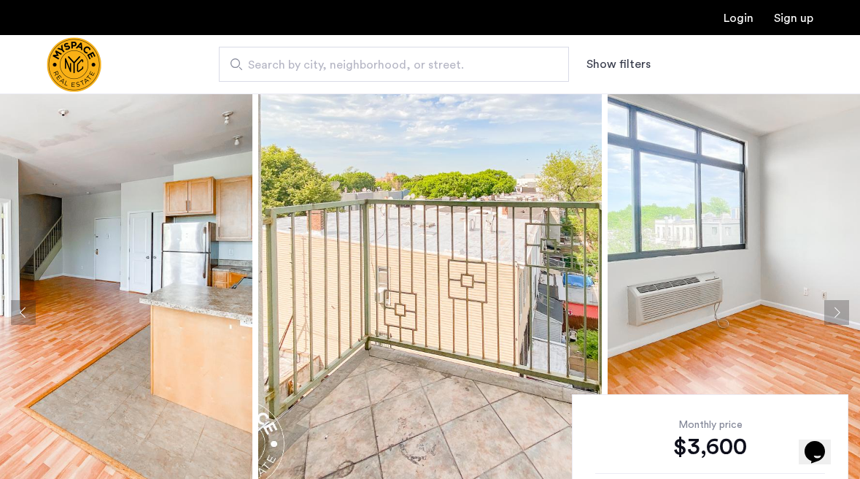
click at [825, 307] on button "Next apartment" at bounding box center [837, 312] width 25 height 25
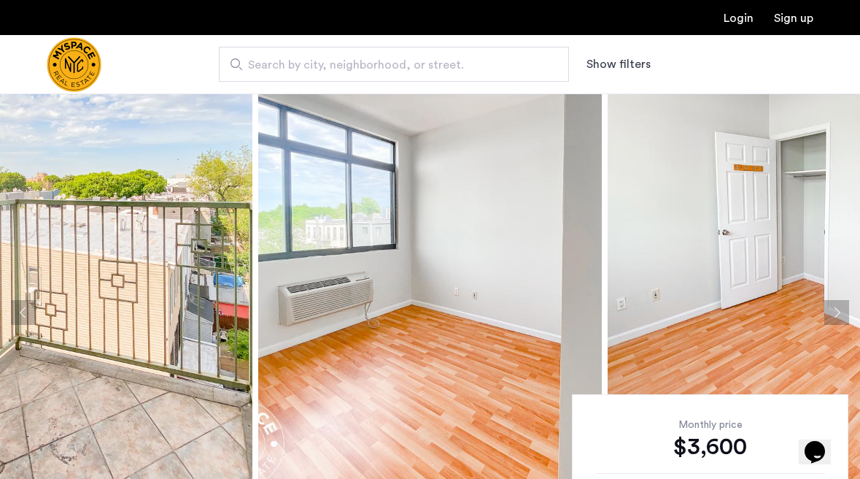
click at [825, 307] on button "Next apartment" at bounding box center [837, 312] width 25 height 25
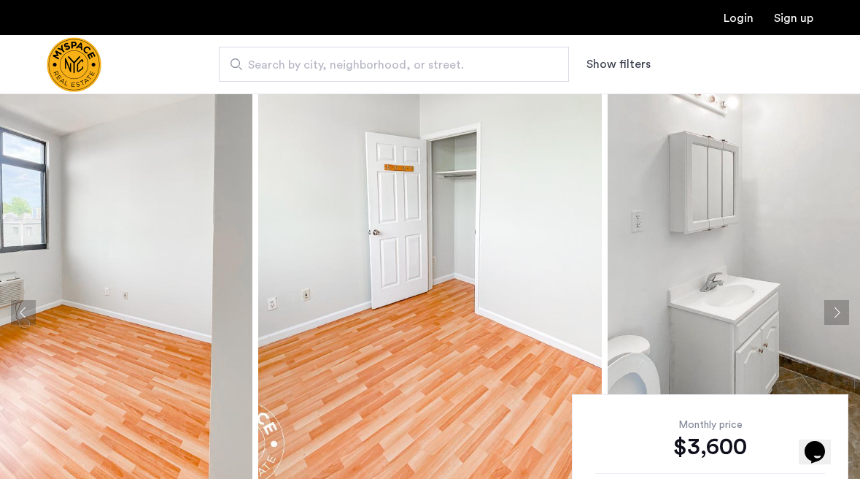
click at [825, 307] on button "Next apartment" at bounding box center [837, 312] width 25 height 25
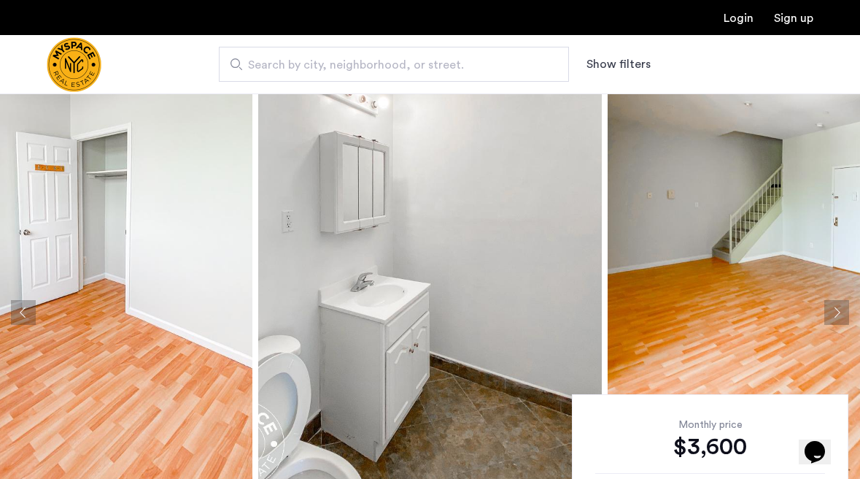
click at [825, 307] on button "Next apartment" at bounding box center [837, 312] width 25 height 25
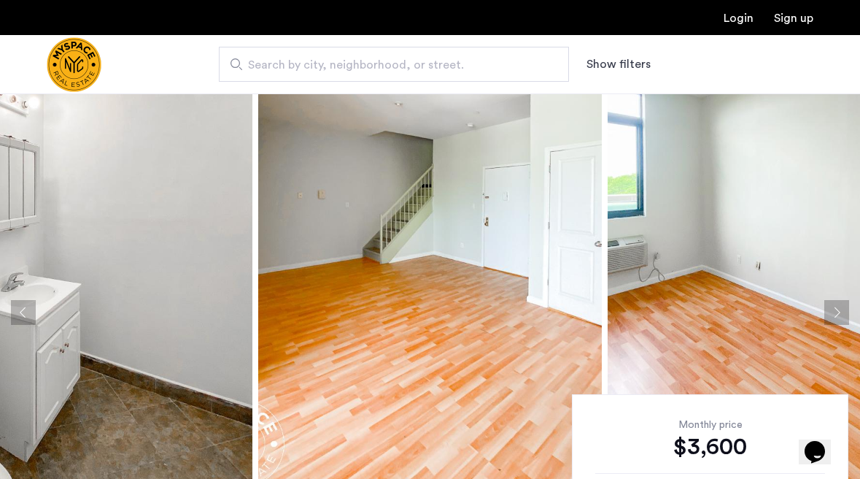
click at [825, 307] on button "Next apartment" at bounding box center [837, 312] width 25 height 25
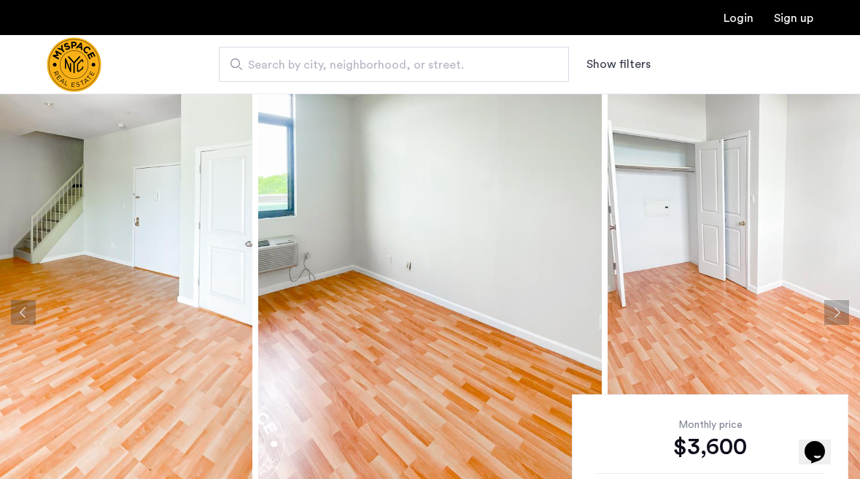
click at [825, 307] on button "Next apartment" at bounding box center [837, 312] width 25 height 25
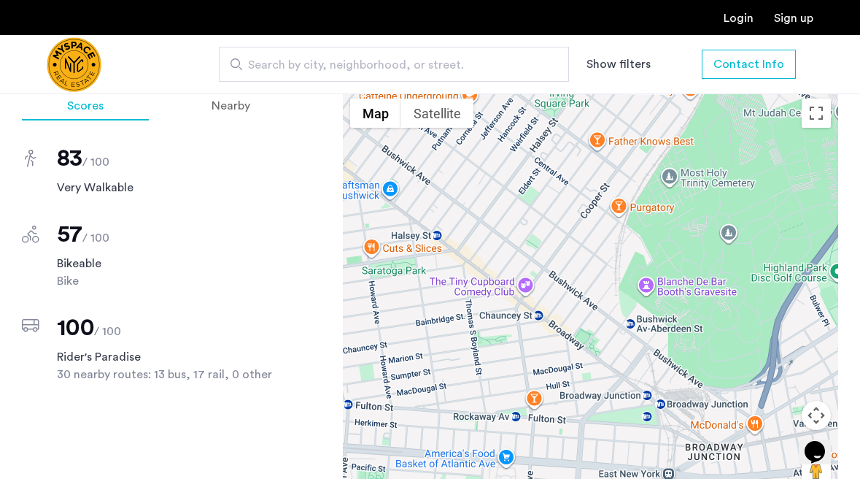
scroll to position [1176, 0]
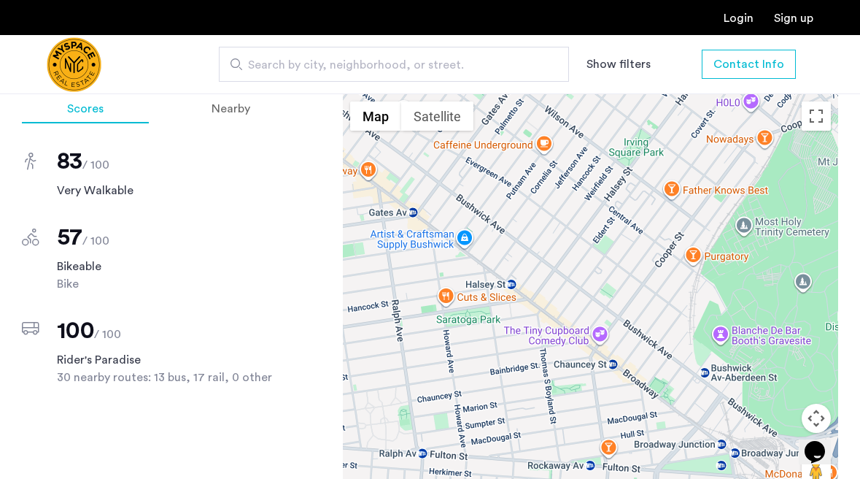
drag, startPoint x: 404, startPoint y: 253, endPoint x: 490, endPoint y: 304, distance: 100.5
click at [490, 304] on div at bounding box center [591, 298] width 496 height 409
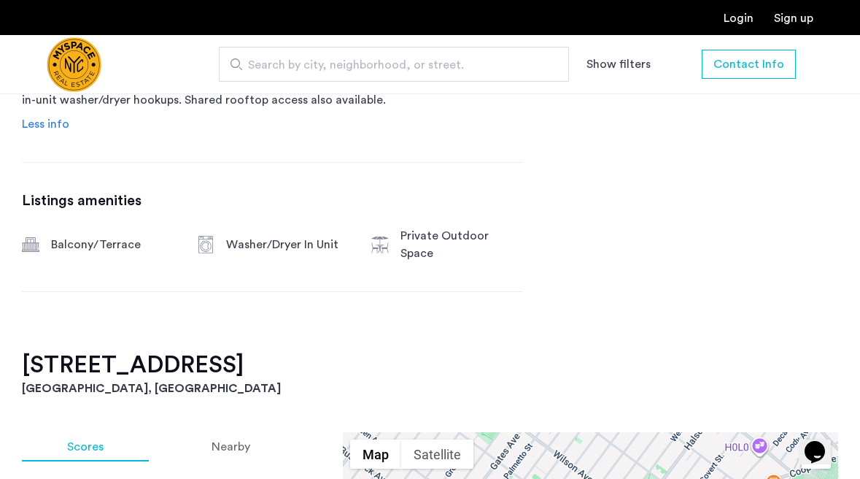
scroll to position [463, 0]
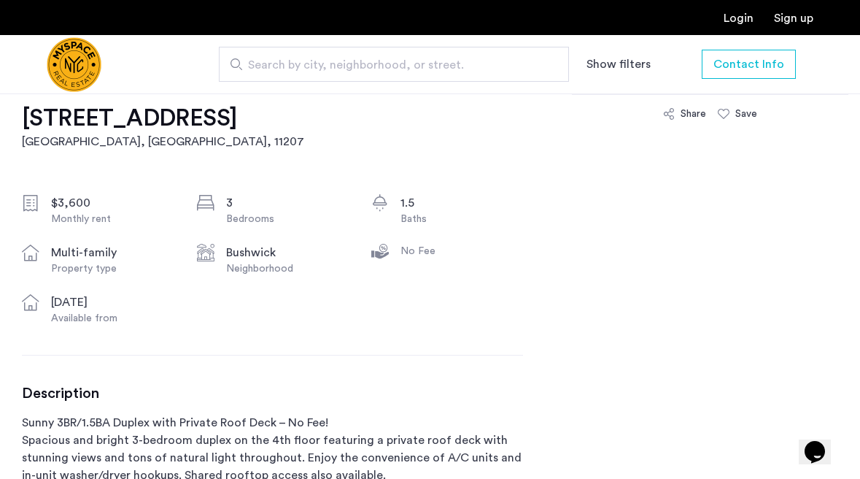
click at [220, 124] on h1 "1469 Bushwick Ave, Unit 4f" at bounding box center [163, 118] width 282 height 29
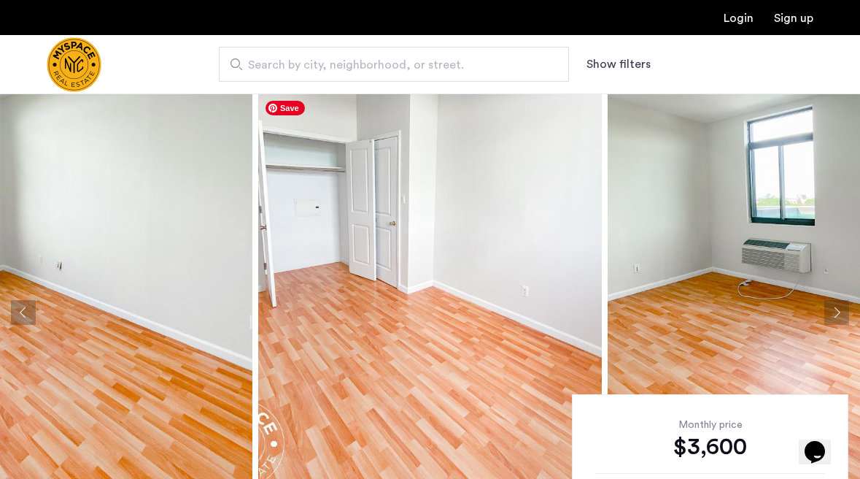
scroll to position [1, 0]
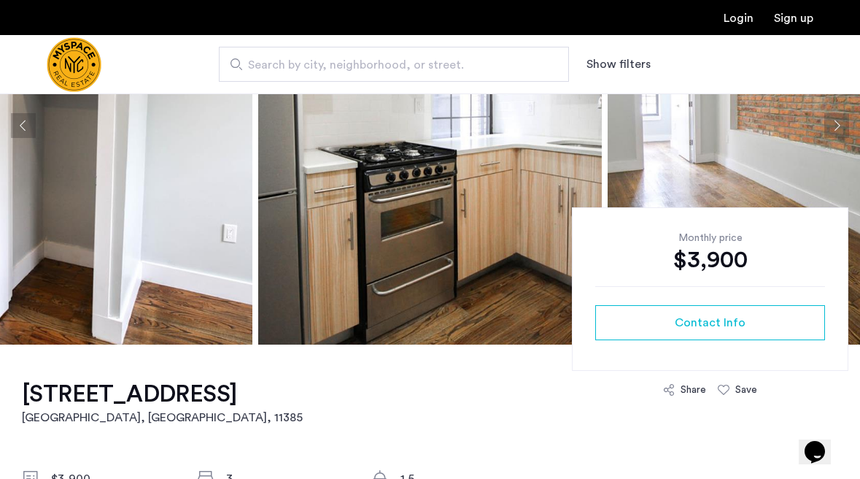
scroll to position [94, 0]
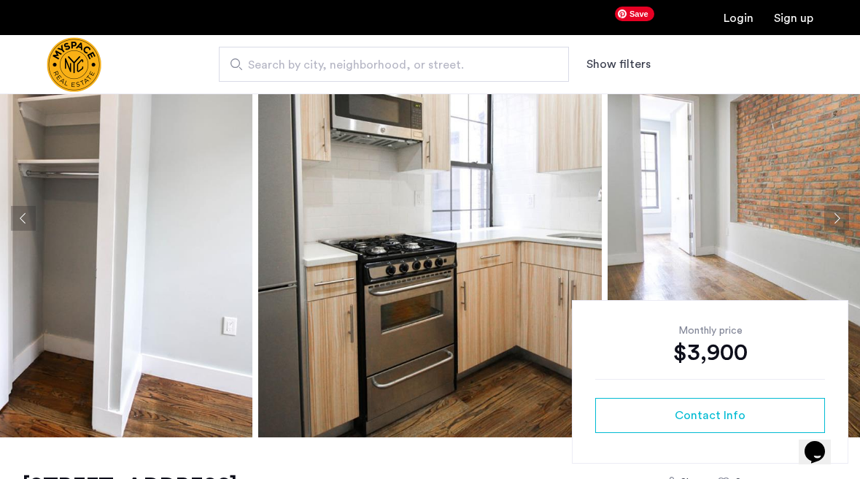
click at [826, 210] on button "Next apartment" at bounding box center [837, 218] width 25 height 25
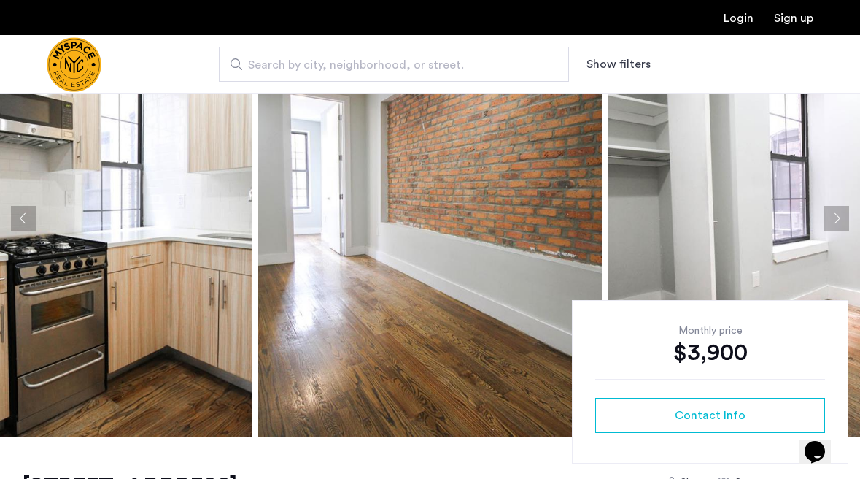
click at [826, 210] on button "Next apartment" at bounding box center [837, 218] width 25 height 25
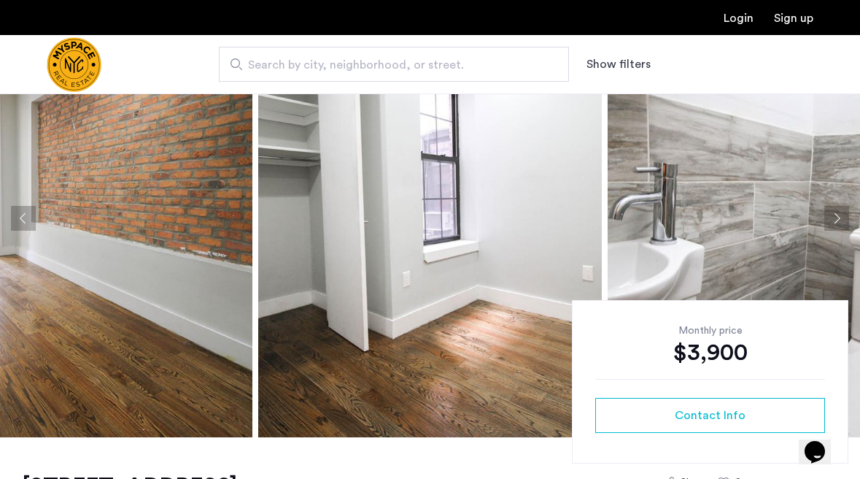
click at [826, 211] on button "Next apartment" at bounding box center [837, 218] width 25 height 25
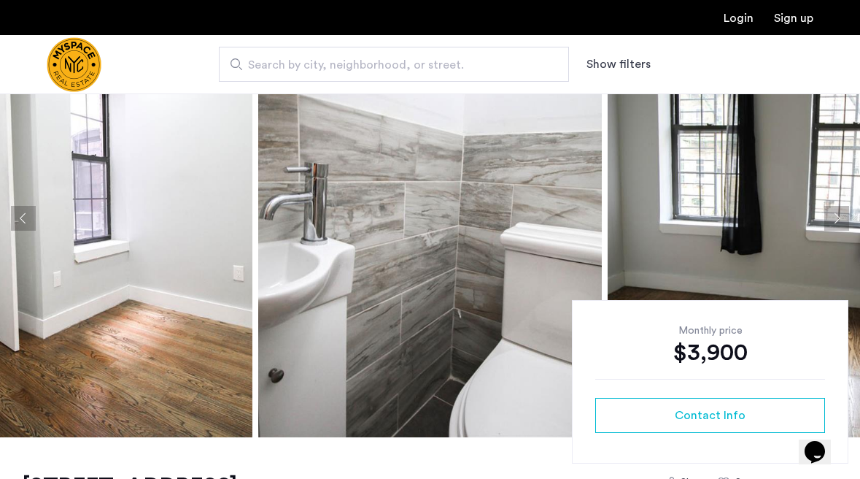
click at [826, 211] on button "Next apartment" at bounding box center [837, 218] width 25 height 25
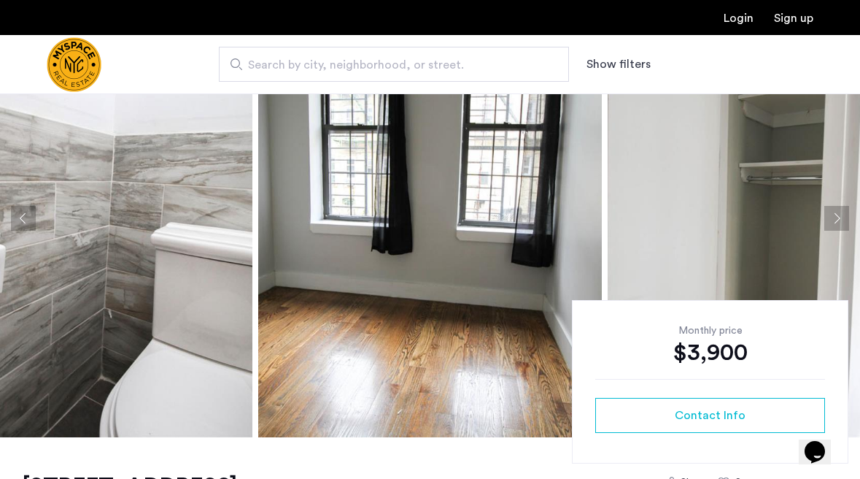
click at [826, 211] on button "Next apartment" at bounding box center [837, 218] width 25 height 25
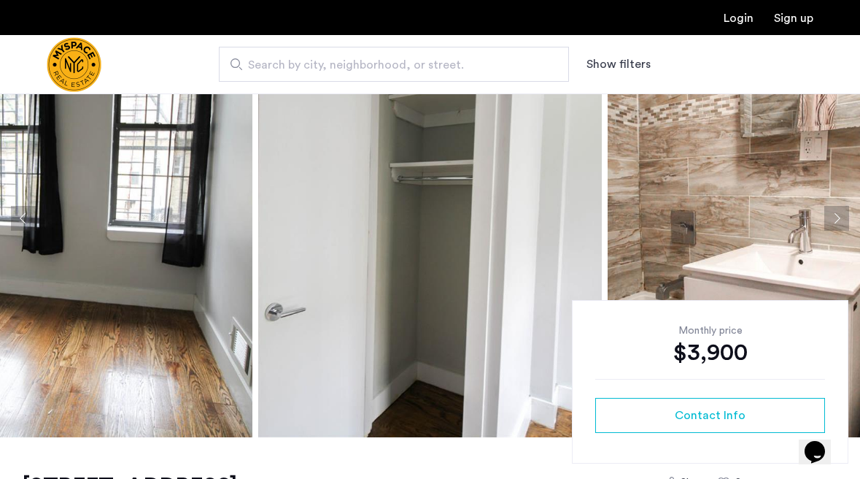
click at [826, 211] on button "Next apartment" at bounding box center [837, 218] width 25 height 25
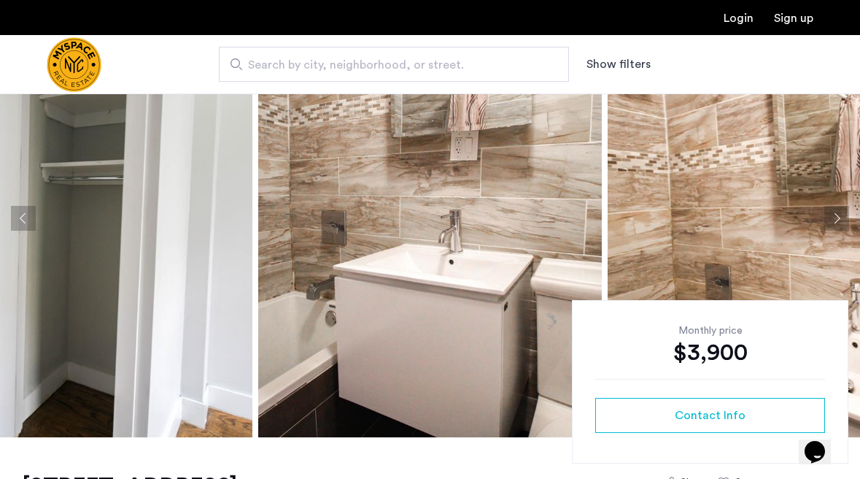
click at [826, 211] on button "Next apartment" at bounding box center [837, 218] width 25 height 25
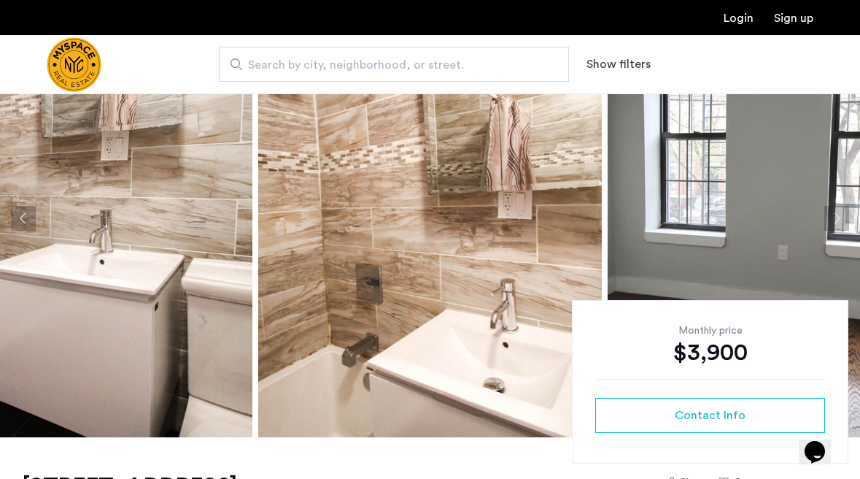
click at [826, 211] on button "Next apartment" at bounding box center [837, 218] width 25 height 25
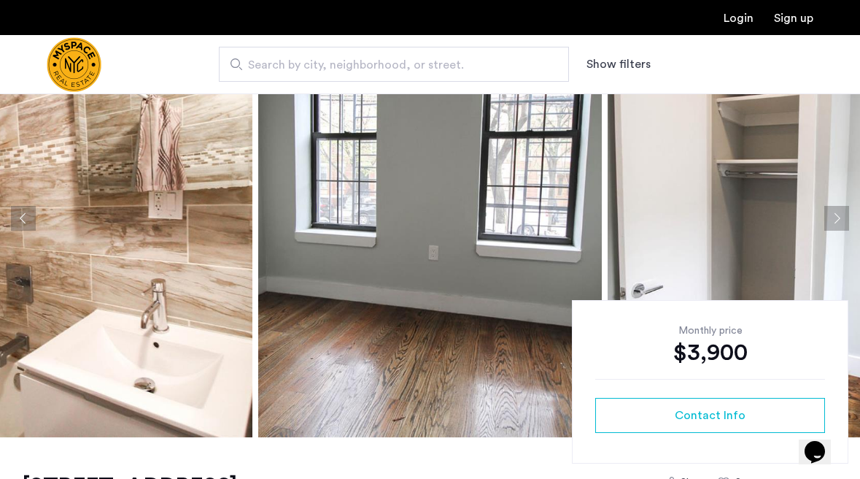
click at [30, 218] on button "Previous apartment" at bounding box center [23, 218] width 25 height 25
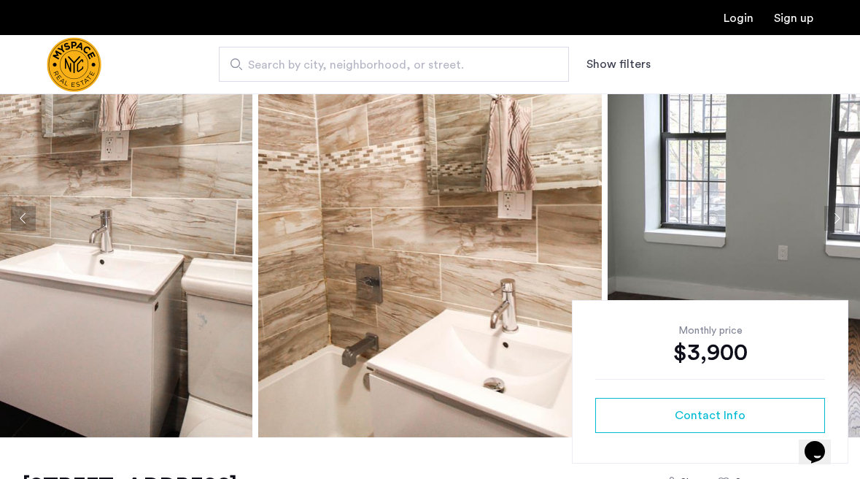
click at [830, 209] on button "Next apartment" at bounding box center [837, 218] width 25 height 25
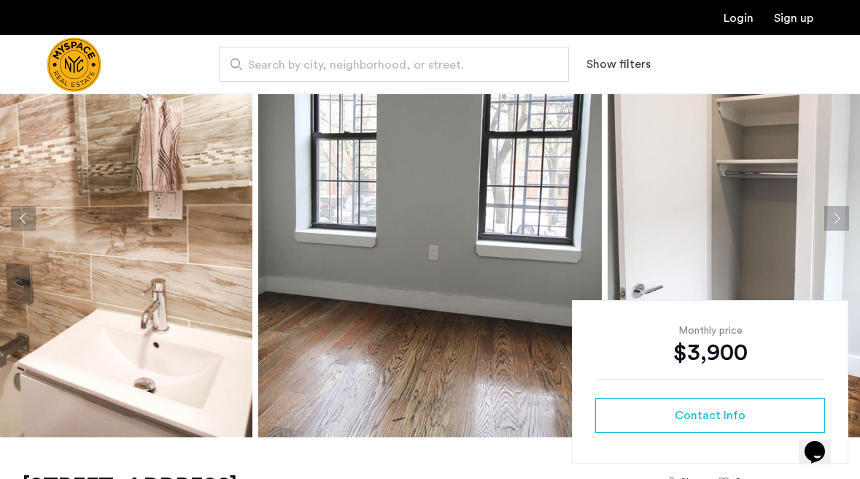
click at [832, 215] on button "Next apartment" at bounding box center [837, 218] width 25 height 25
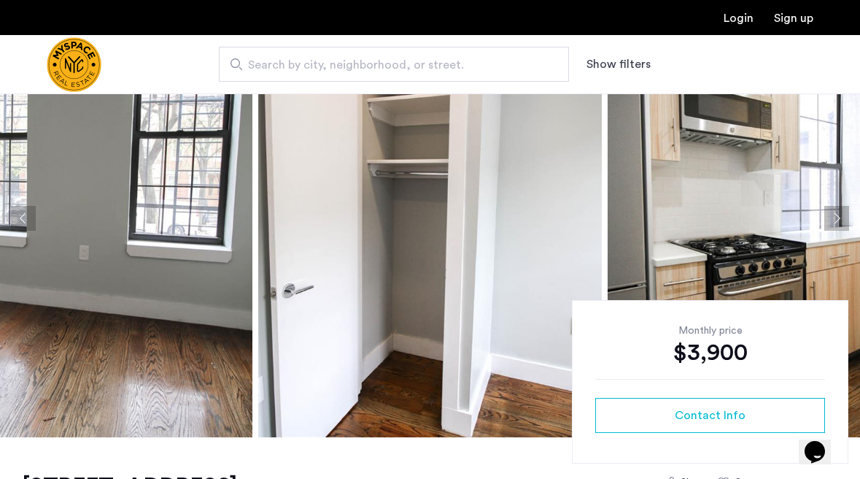
click at [832, 215] on button "Next apartment" at bounding box center [837, 218] width 25 height 25
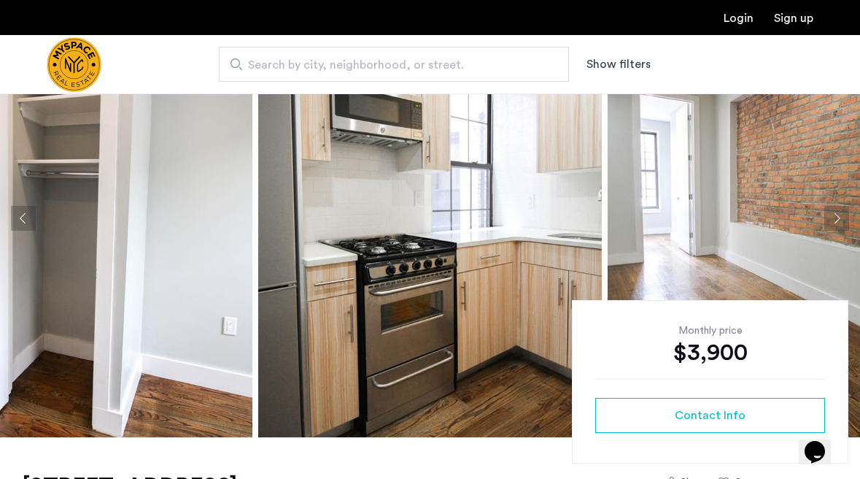
click at [832, 215] on button "Next apartment" at bounding box center [837, 218] width 25 height 25
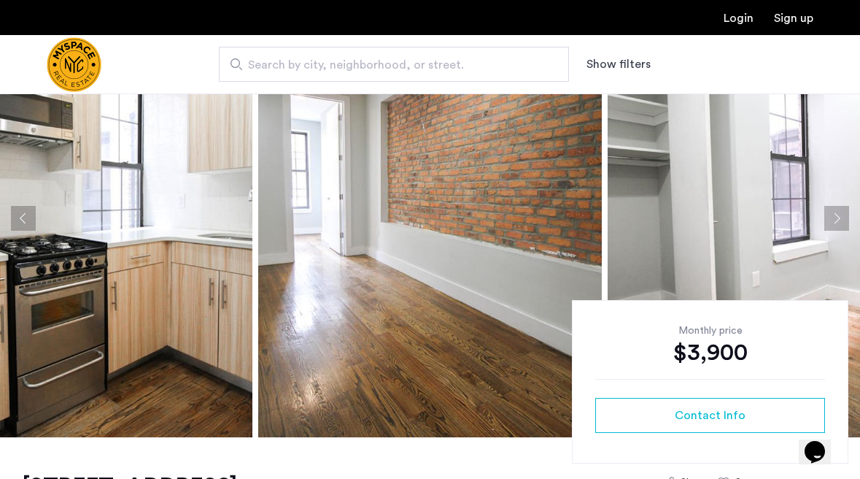
click at [831, 214] on button "Next apartment" at bounding box center [837, 218] width 25 height 25
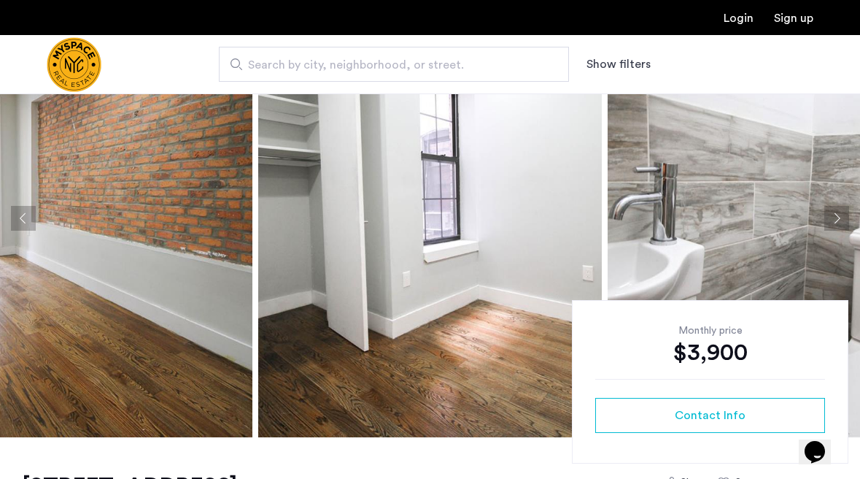
click at [831, 214] on button "Next apartment" at bounding box center [837, 218] width 25 height 25
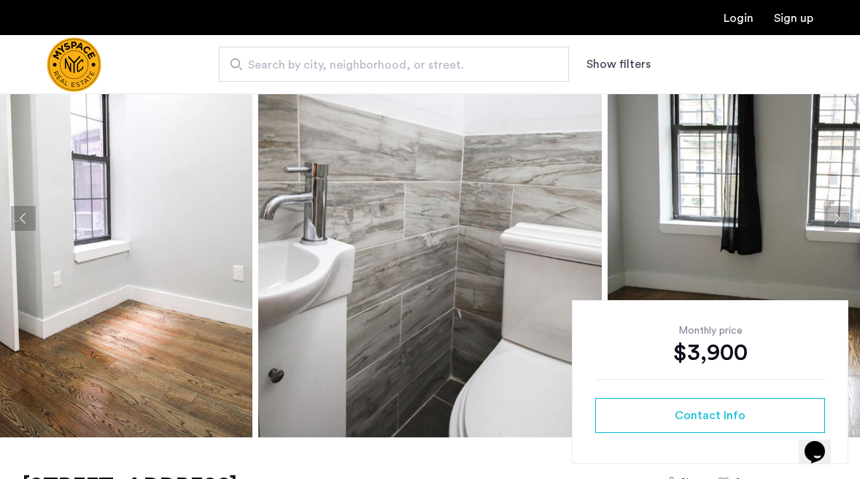
click at [831, 214] on button "Next apartment" at bounding box center [837, 218] width 25 height 25
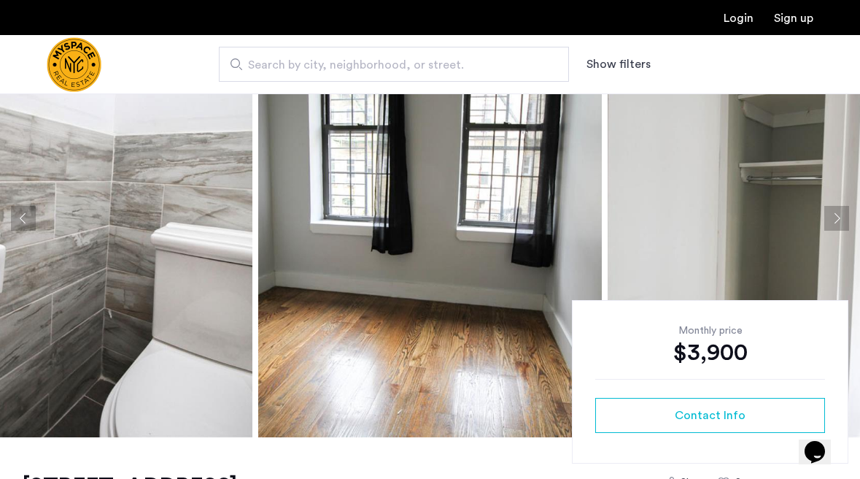
click at [831, 214] on button "Next apartment" at bounding box center [837, 218] width 25 height 25
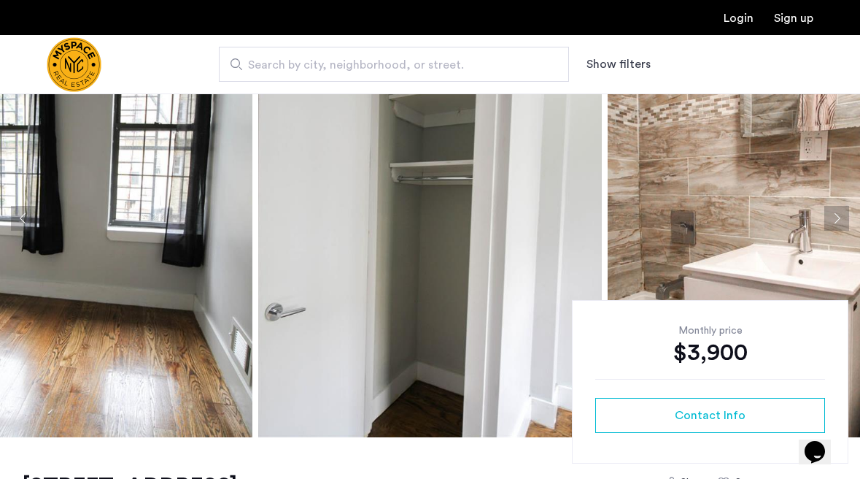
click at [831, 214] on button "Next apartment" at bounding box center [837, 218] width 25 height 25
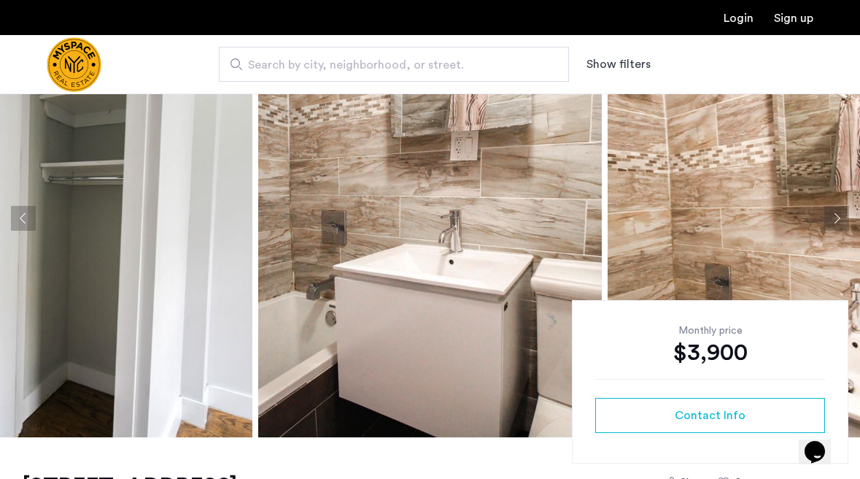
click at [831, 214] on button "Next apartment" at bounding box center [837, 218] width 25 height 25
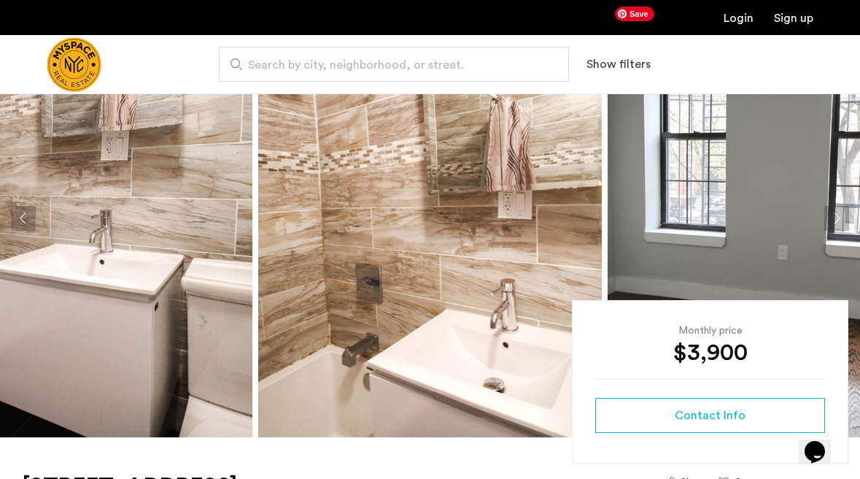
scroll to position [138, 0]
